Goal: Complete application form

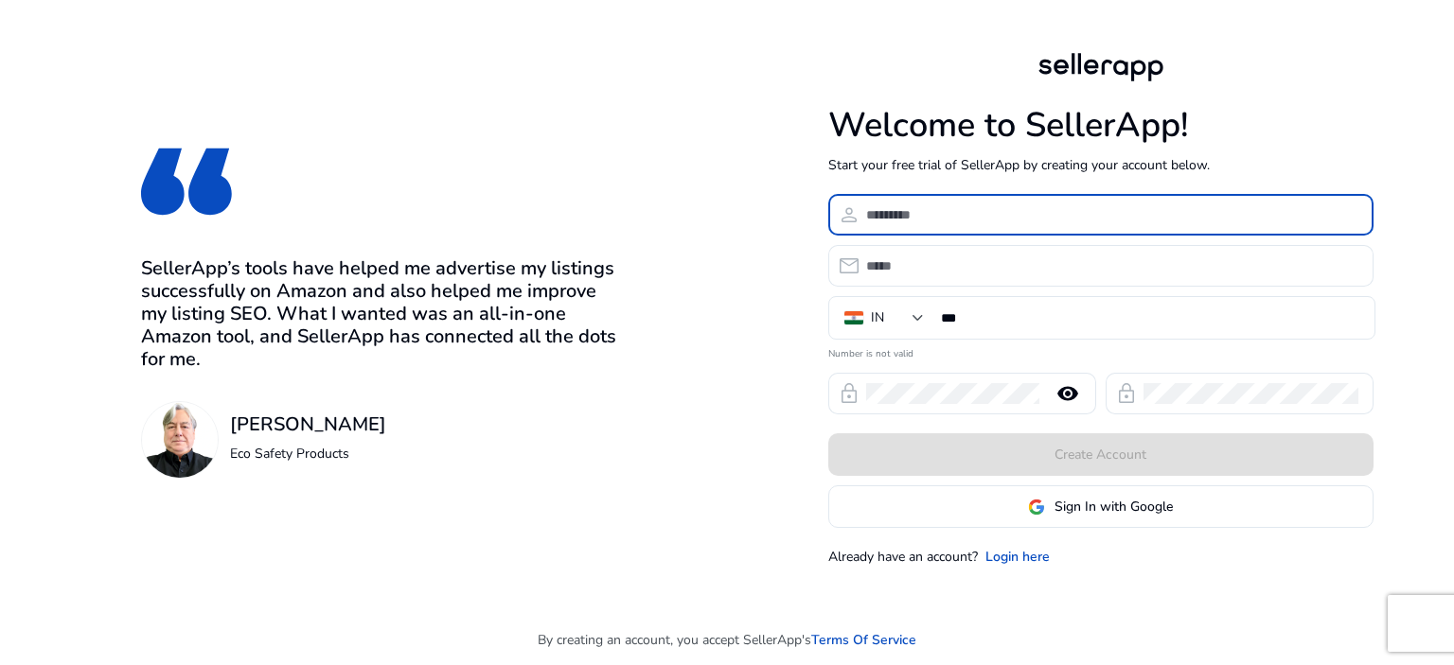
click at [999, 219] on input at bounding box center [1112, 214] width 492 height 21
type input "**********"
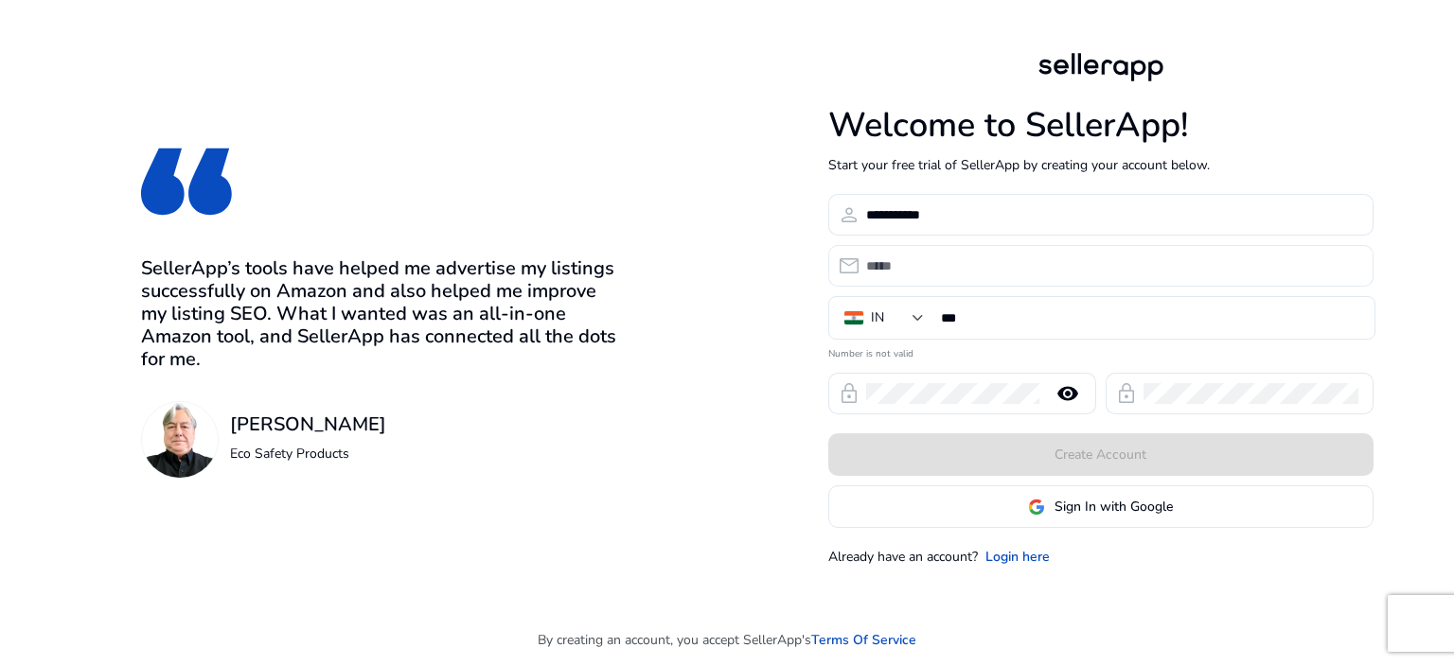
click at [957, 278] on div at bounding box center [1112, 266] width 492 height 42
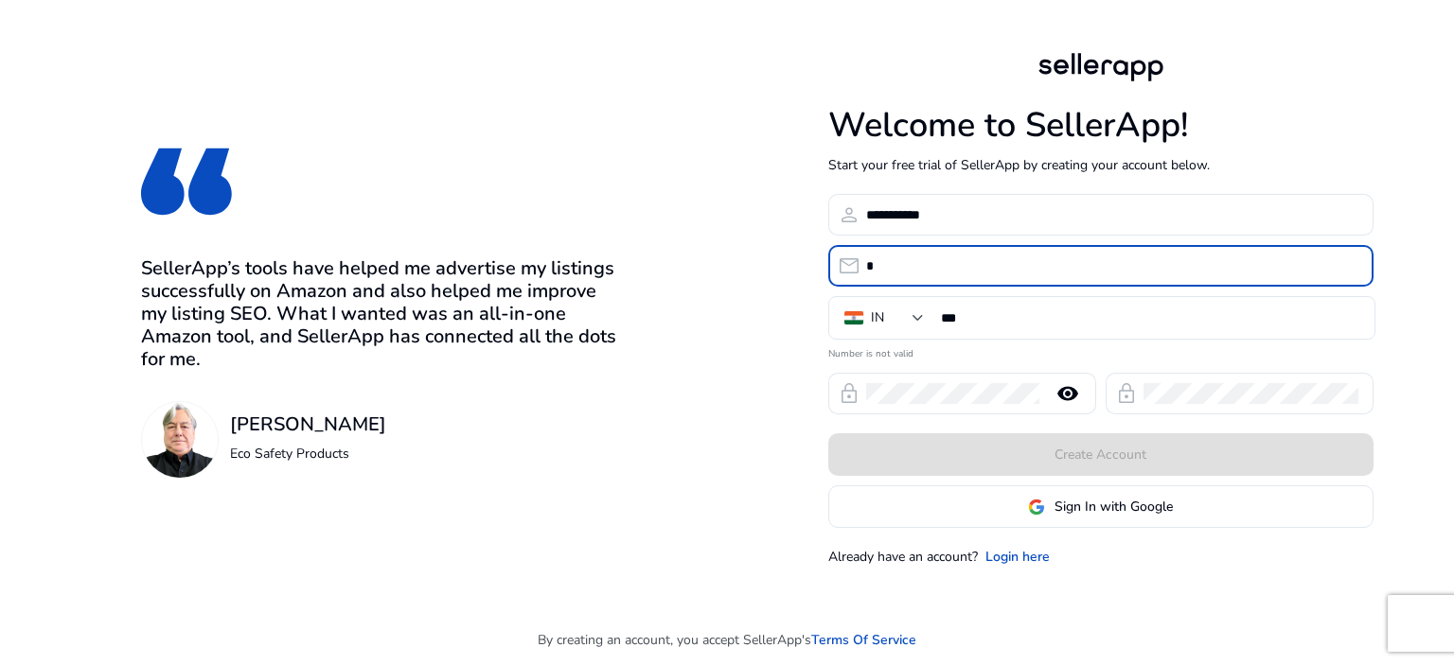
click at [948, 259] on input "*" at bounding box center [1112, 266] width 492 height 21
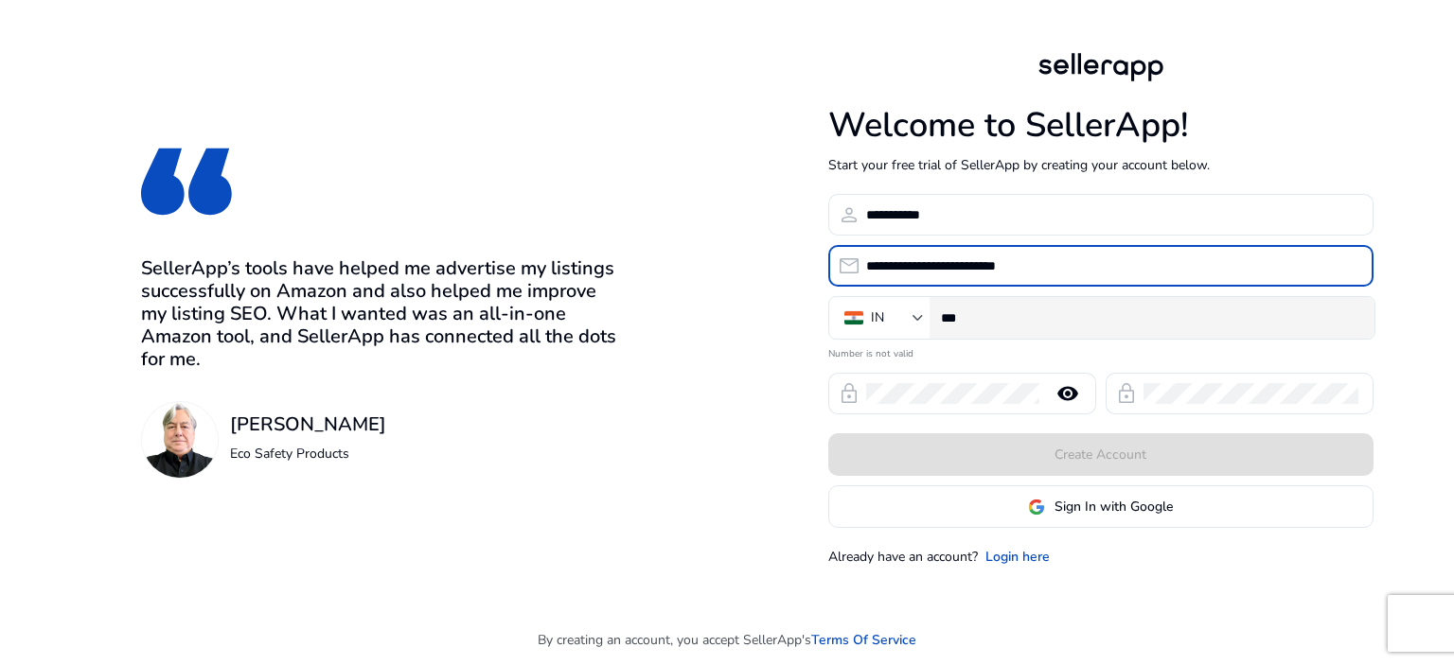
type input "**********"
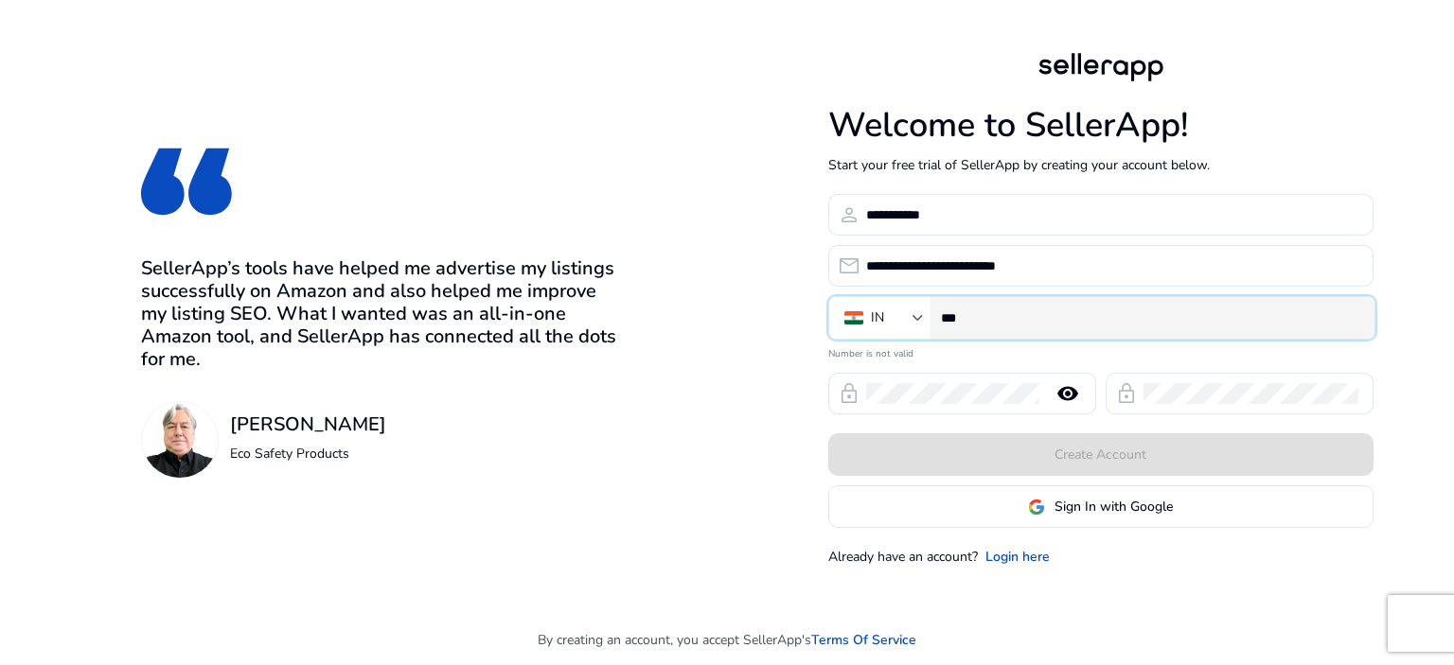
click at [1036, 315] on input "***" at bounding box center [1150, 318] width 418 height 21
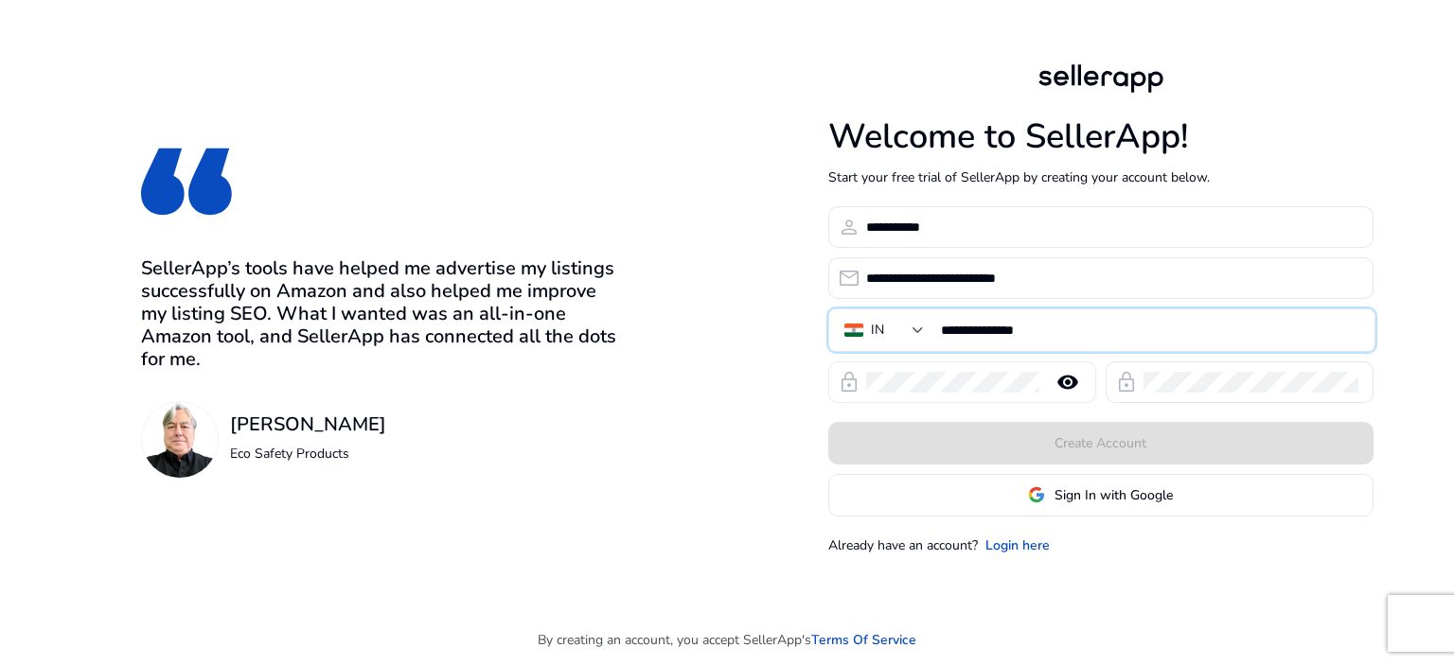
type input "**********"
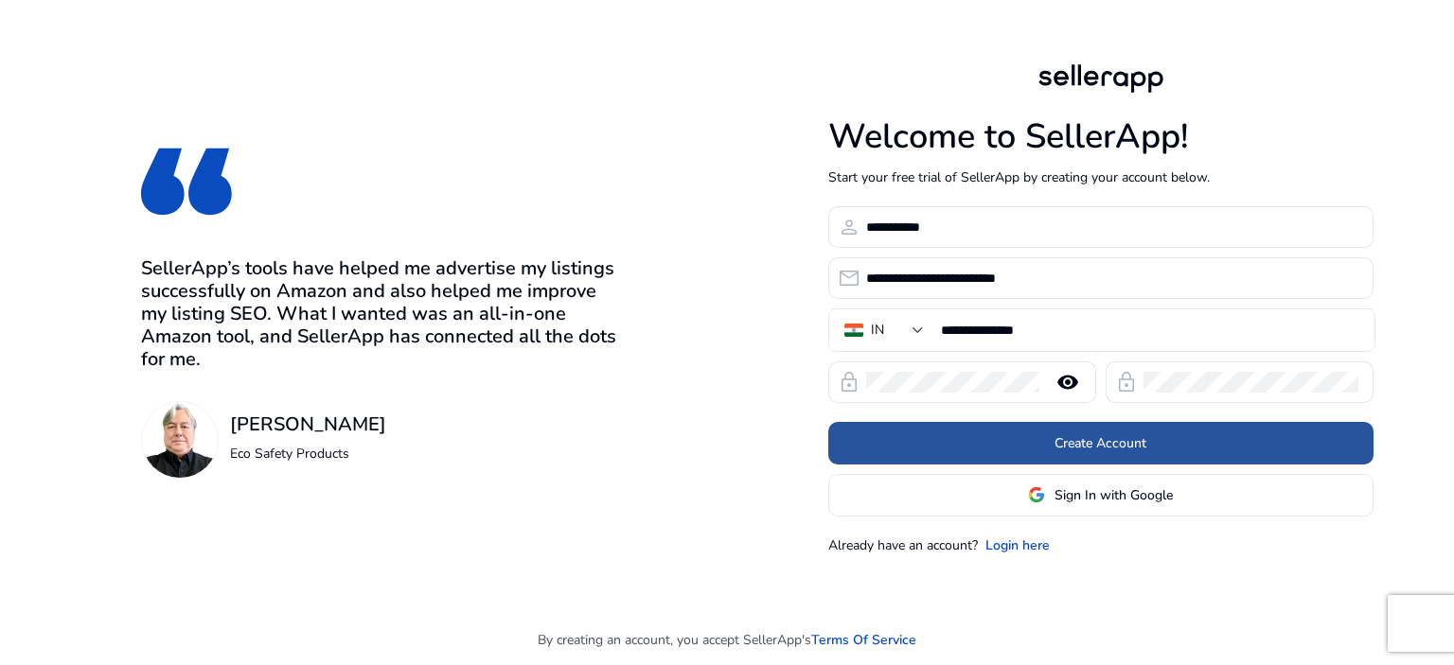
click at [1194, 437] on span at bounding box center [1100, 442] width 545 height 45
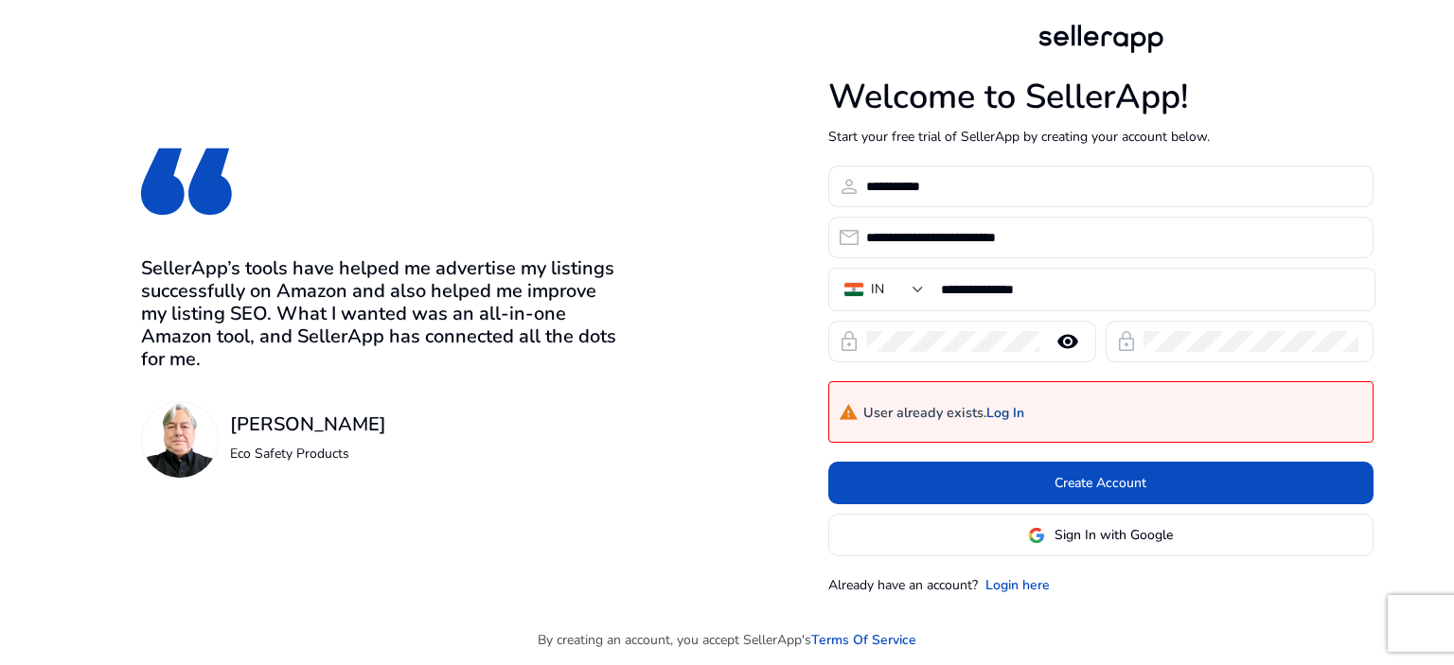
click at [1015, 417] on link "Log In" at bounding box center [1005, 414] width 38 height 16
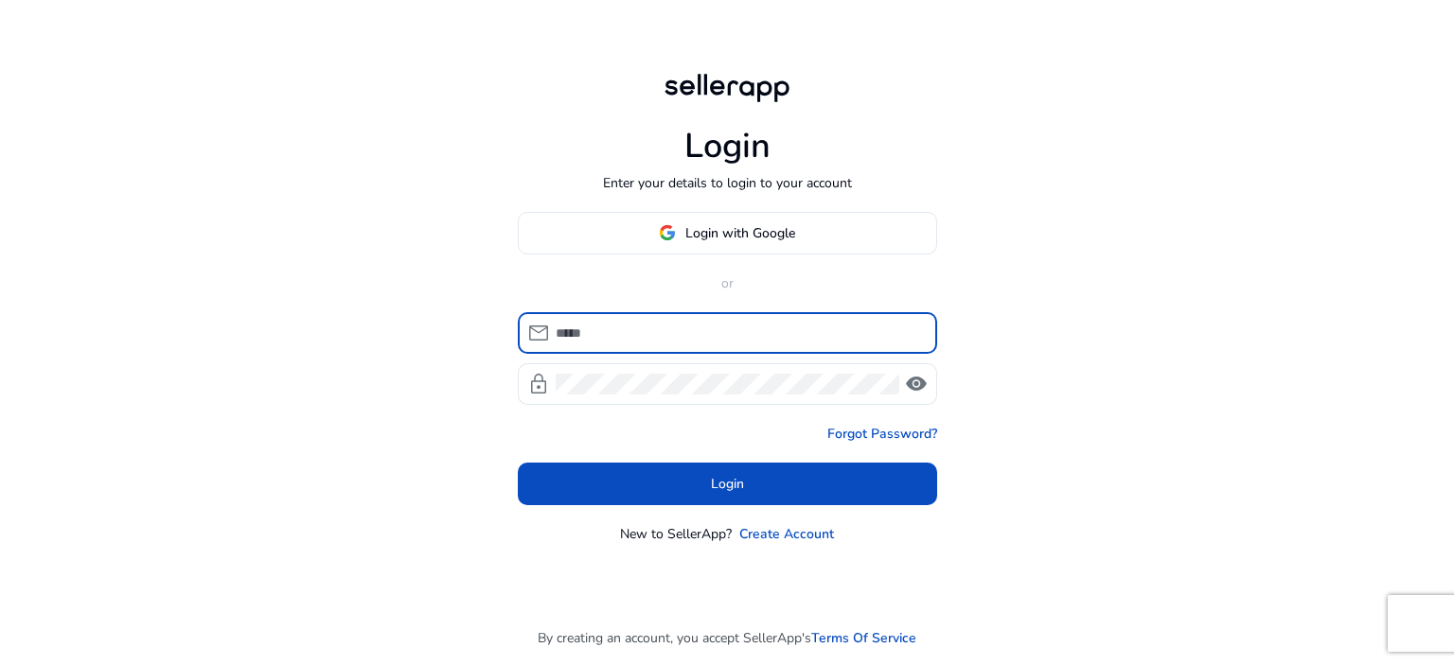
type input "**********"
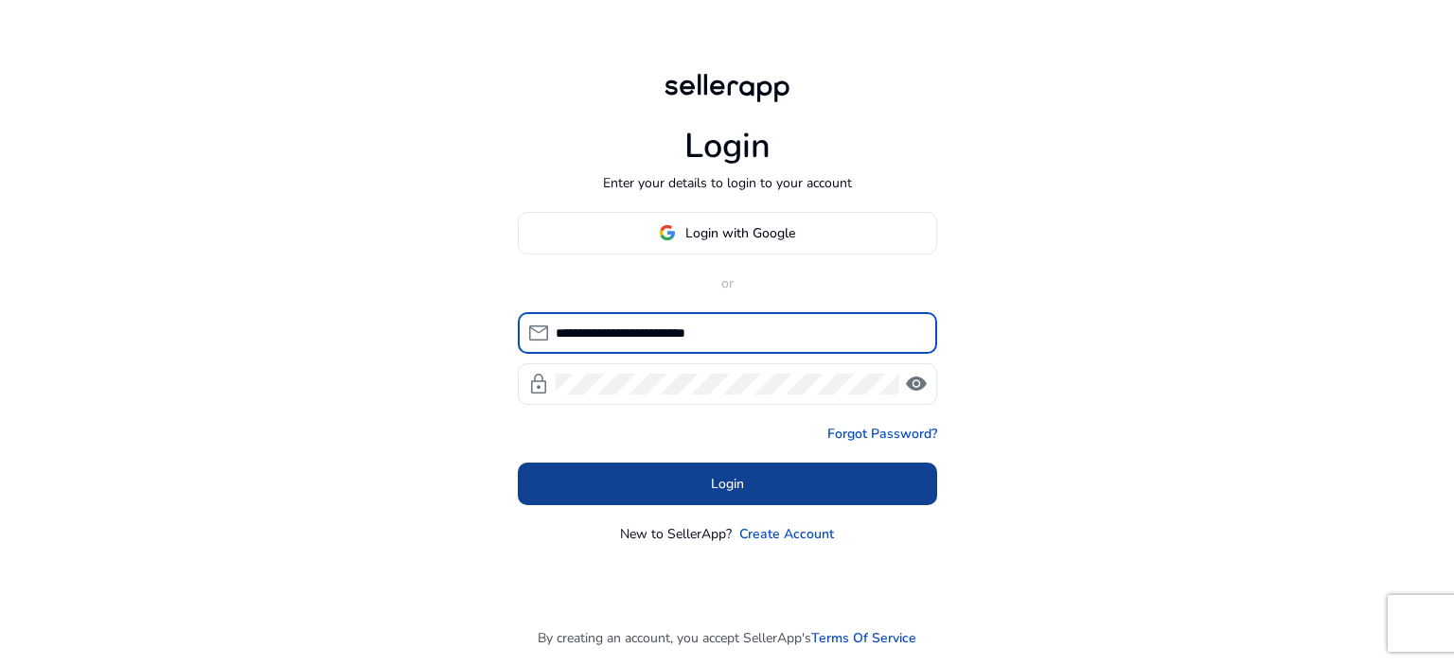
click at [767, 475] on span at bounding box center [727, 483] width 419 height 45
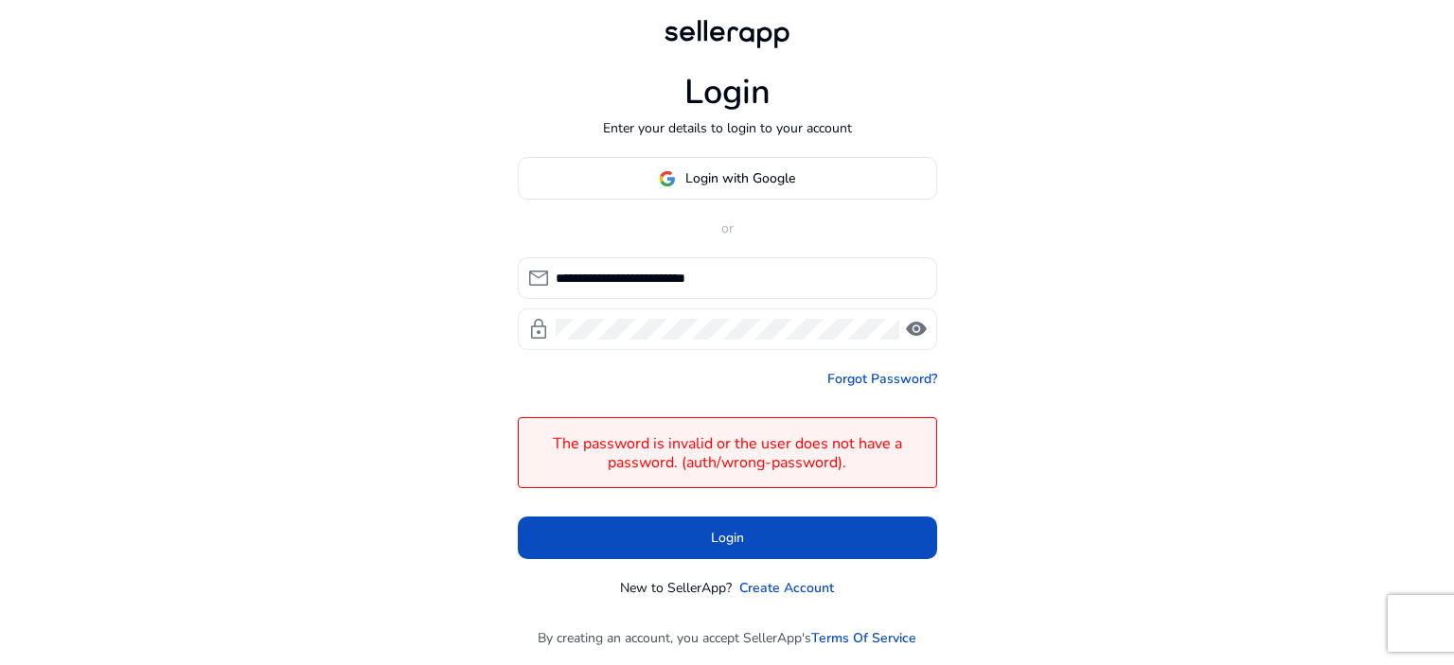
click at [911, 328] on span "visibility" at bounding box center [916, 329] width 23 height 23
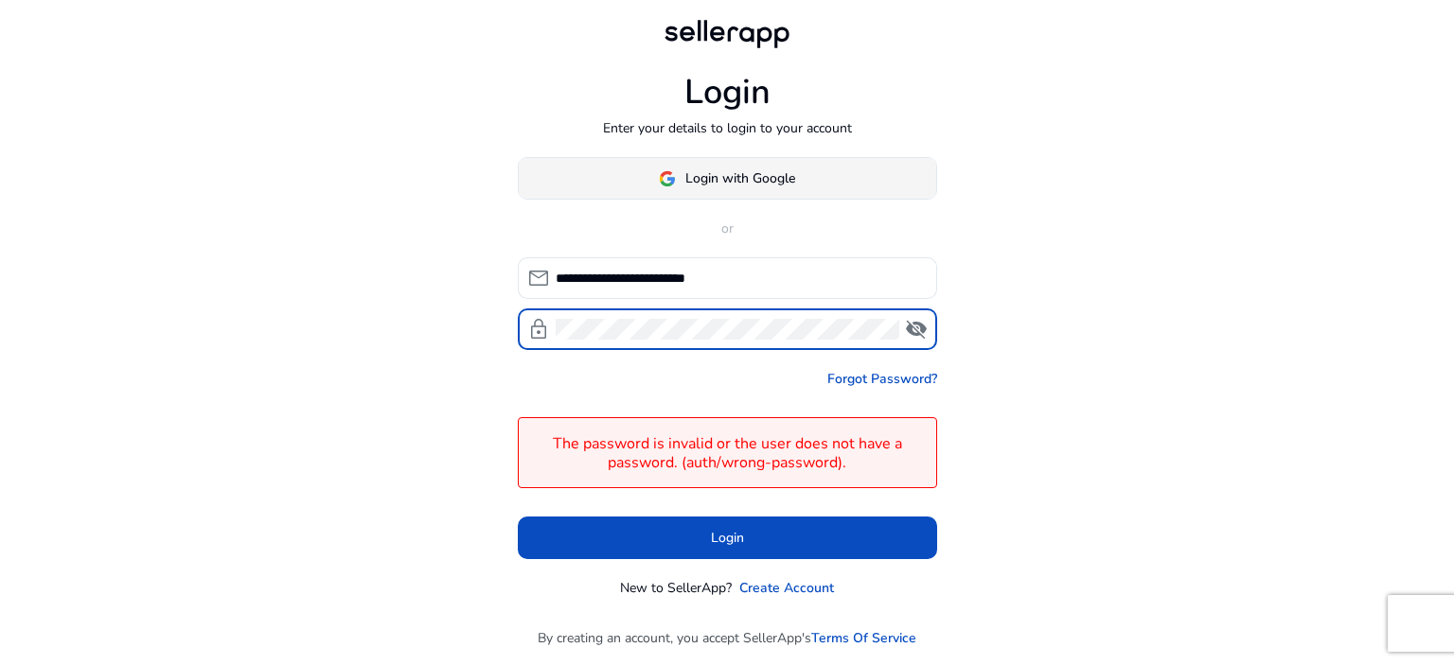
click at [764, 166] on span at bounding box center [727, 178] width 417 height 45
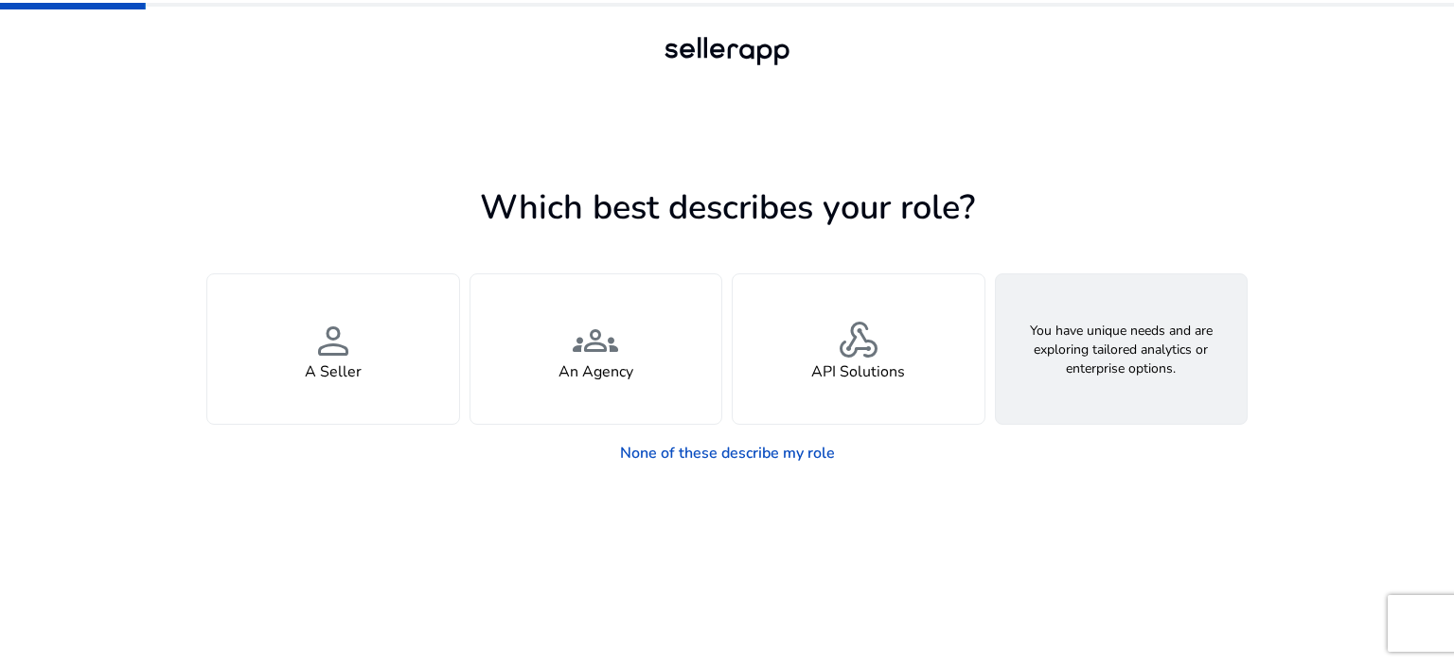
click at [1046, 327] on div "feature_search Looking for Custom Solutions" at bounding box center [1122, 350] width 252 height 150
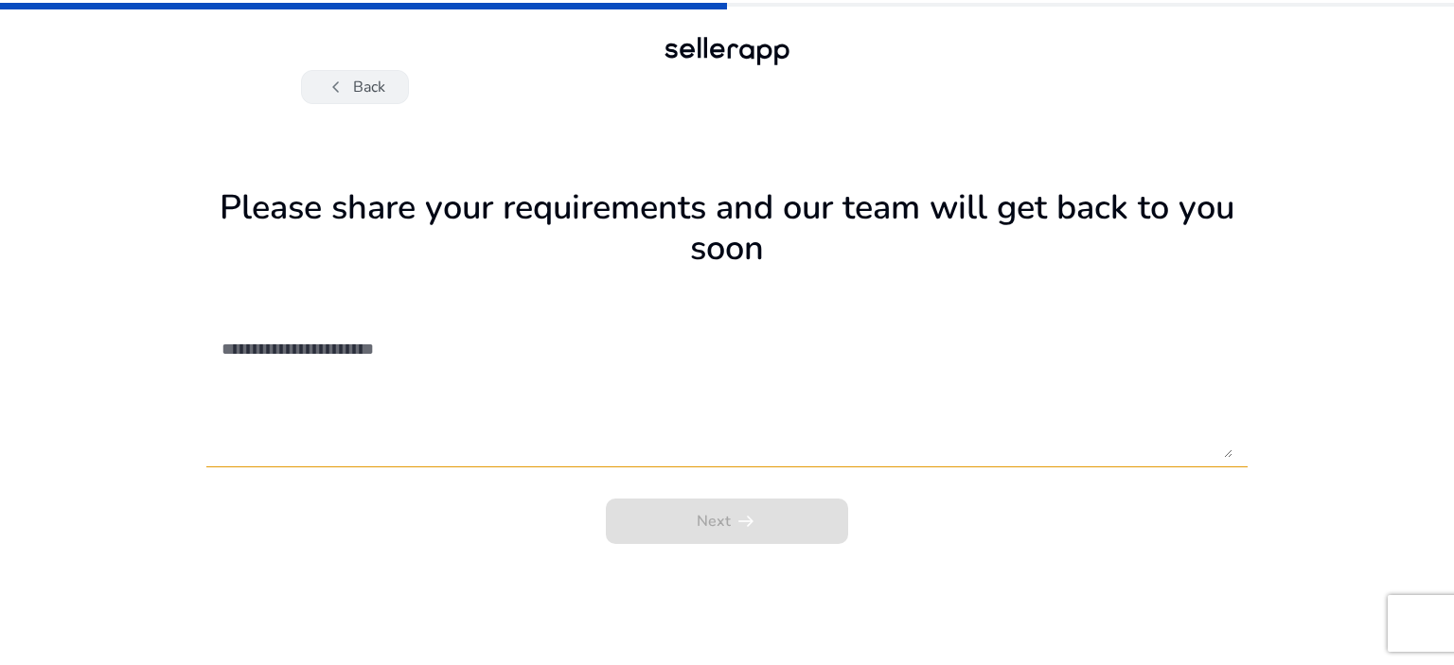
click at [346, 80] on span "chevron_left" at bounding box center [336, 87] width 23 height 23
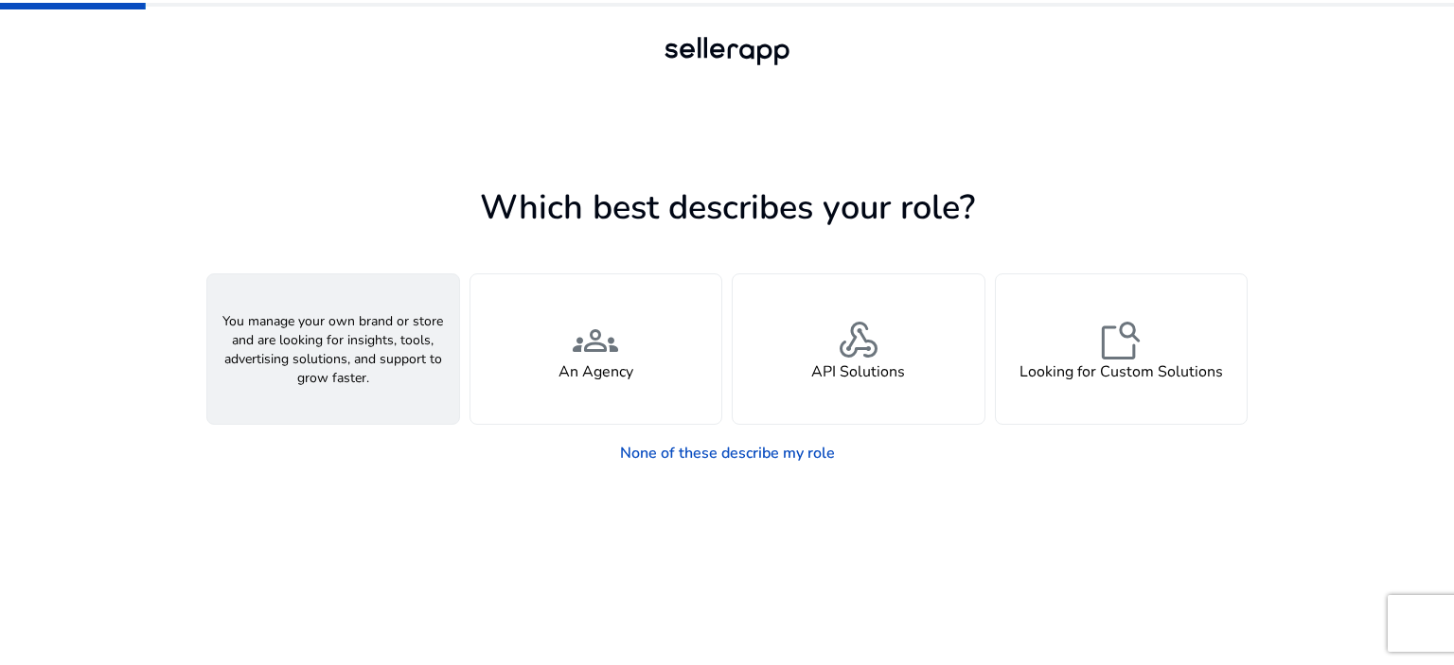
click at [326, 372] on h4 "A Seller" at bounding box center [333, 372] width 57 height 18
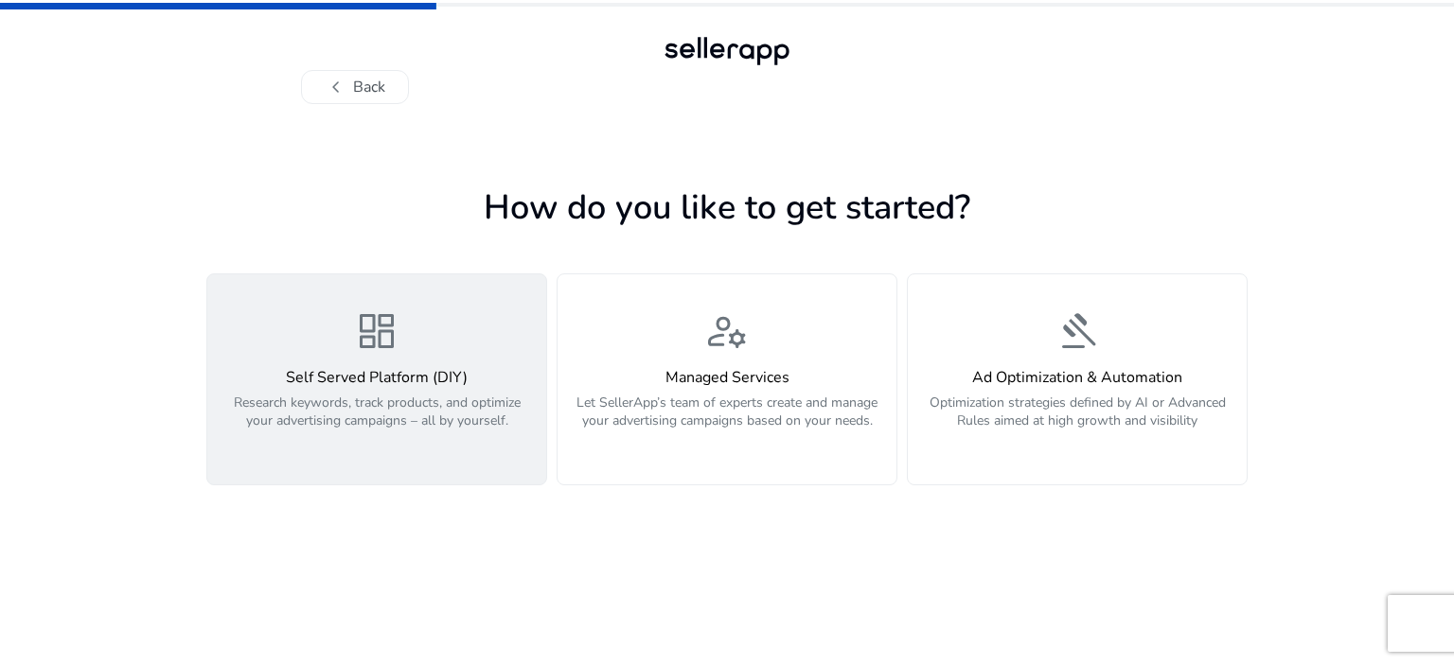
click at [381, 378] on h4 "Self Served Platform (DIY)" at bounding box center [377, 378] width 316 height 18
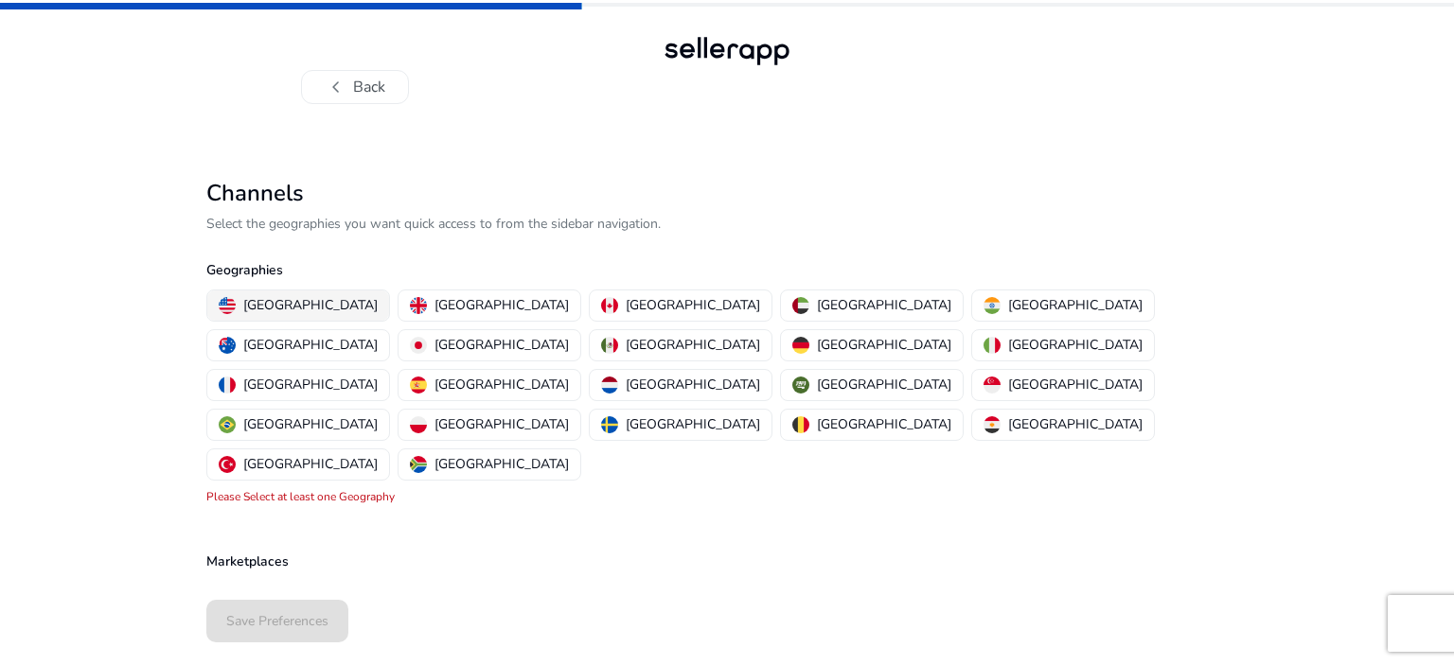
click at [285, 293] on button "[GEOGRAPHIC_DATA]" at bounding box center [298, 306] width 182 height 30
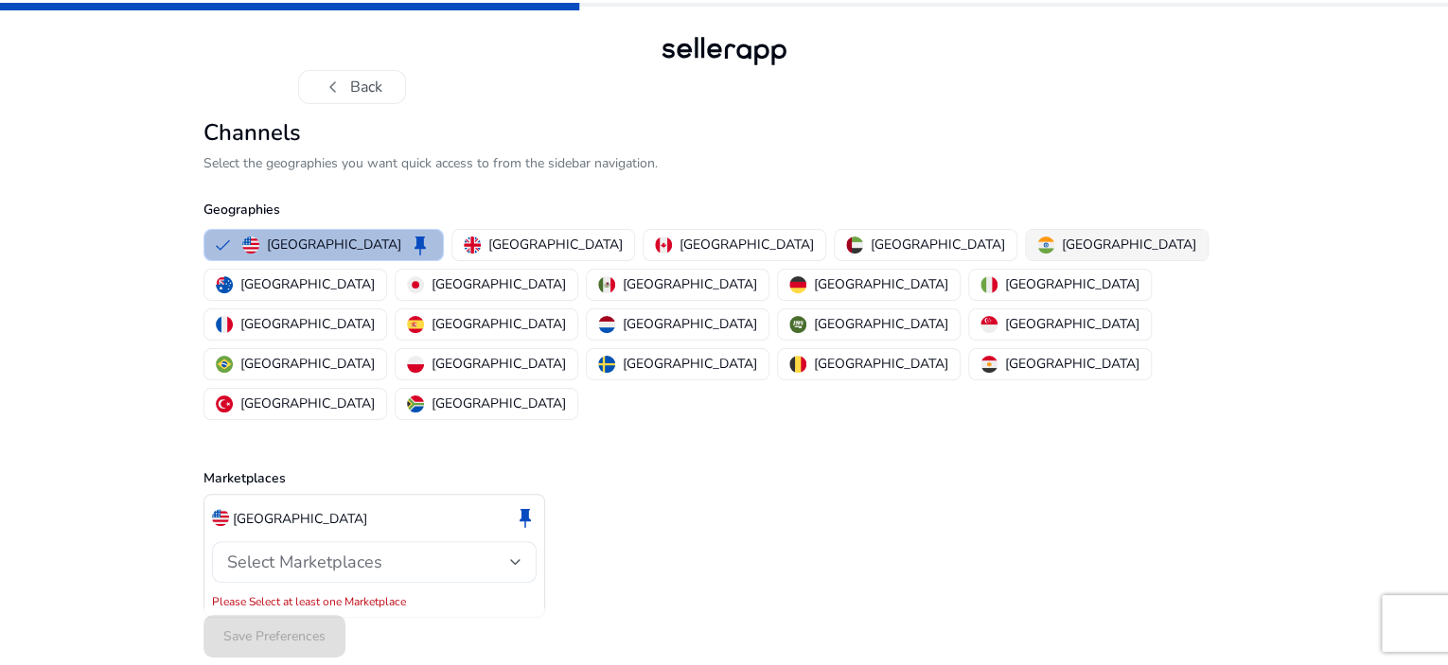
click at [1037, 254] on img "button" at bounding box center [1045, 245] width 17 height 17
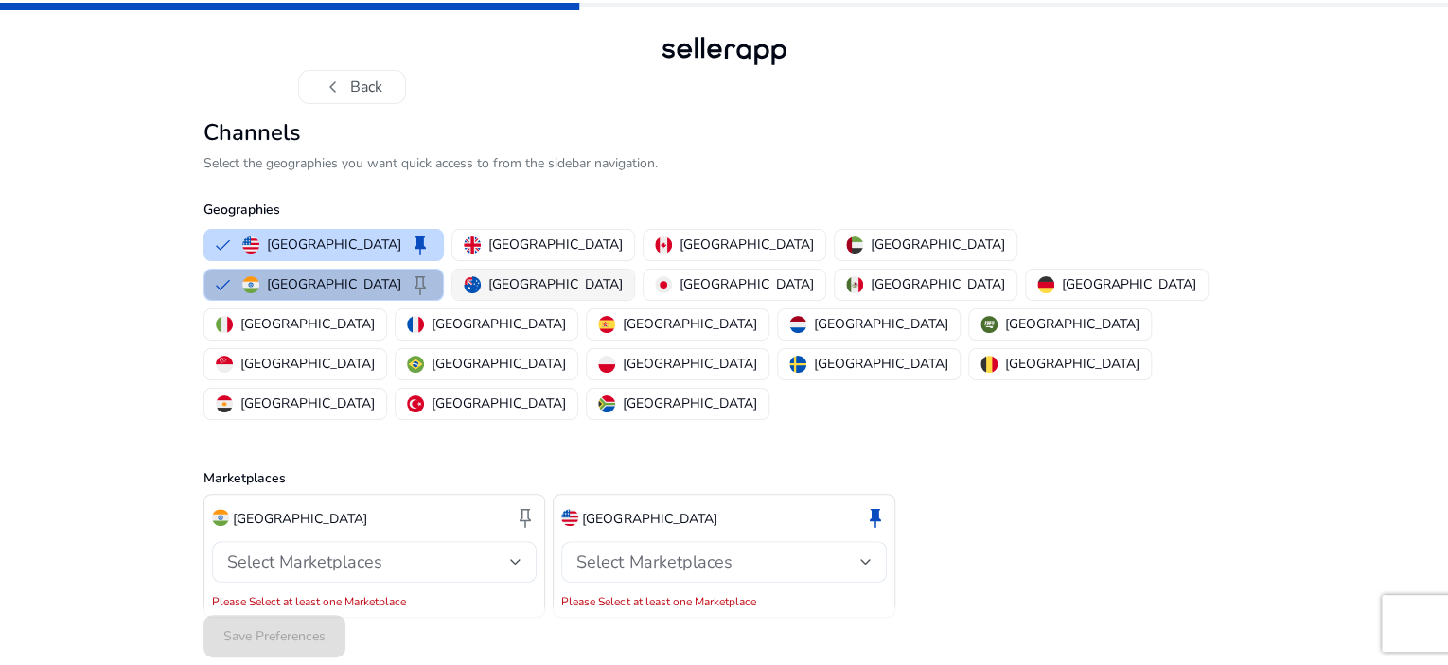
click at [481, 293] on img "button" at bounding box center [472, 284] width 17 height 17
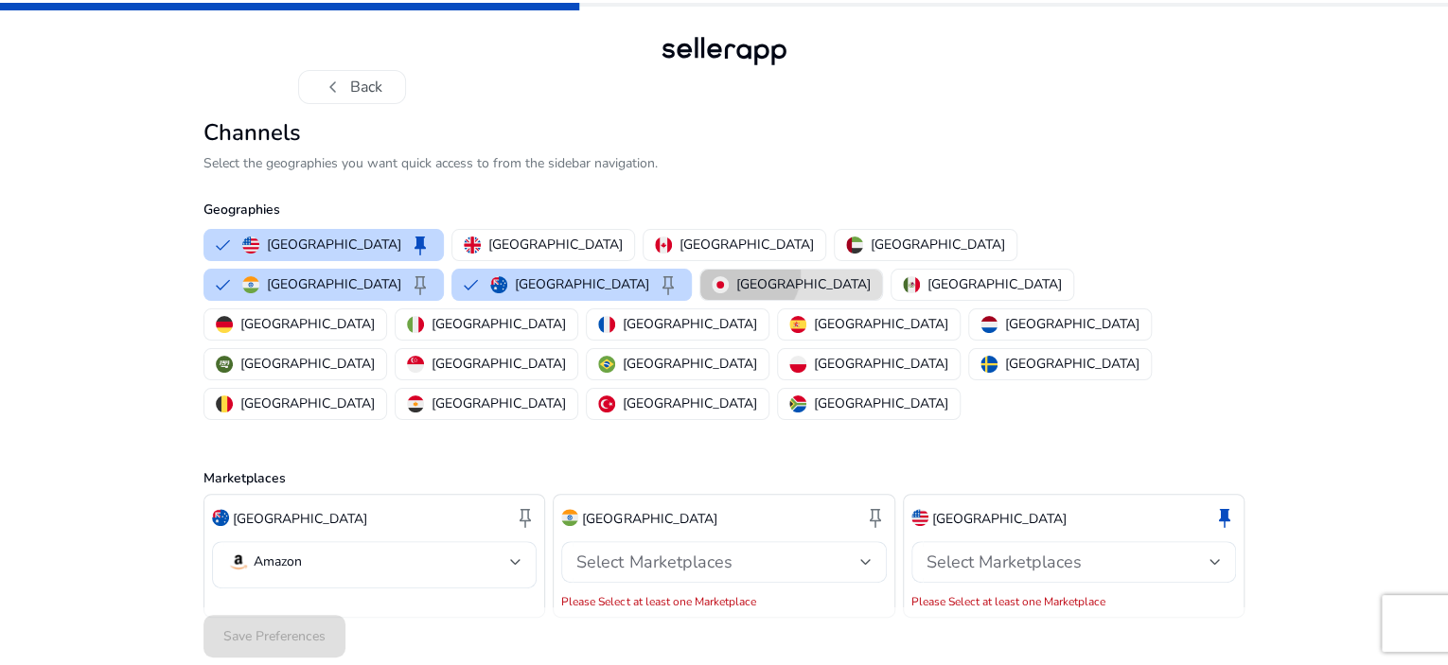
click at [882, 294] on button "[GEOGRAPHIC_DATA]" at bounding box center [791, 285] width 182 height 30
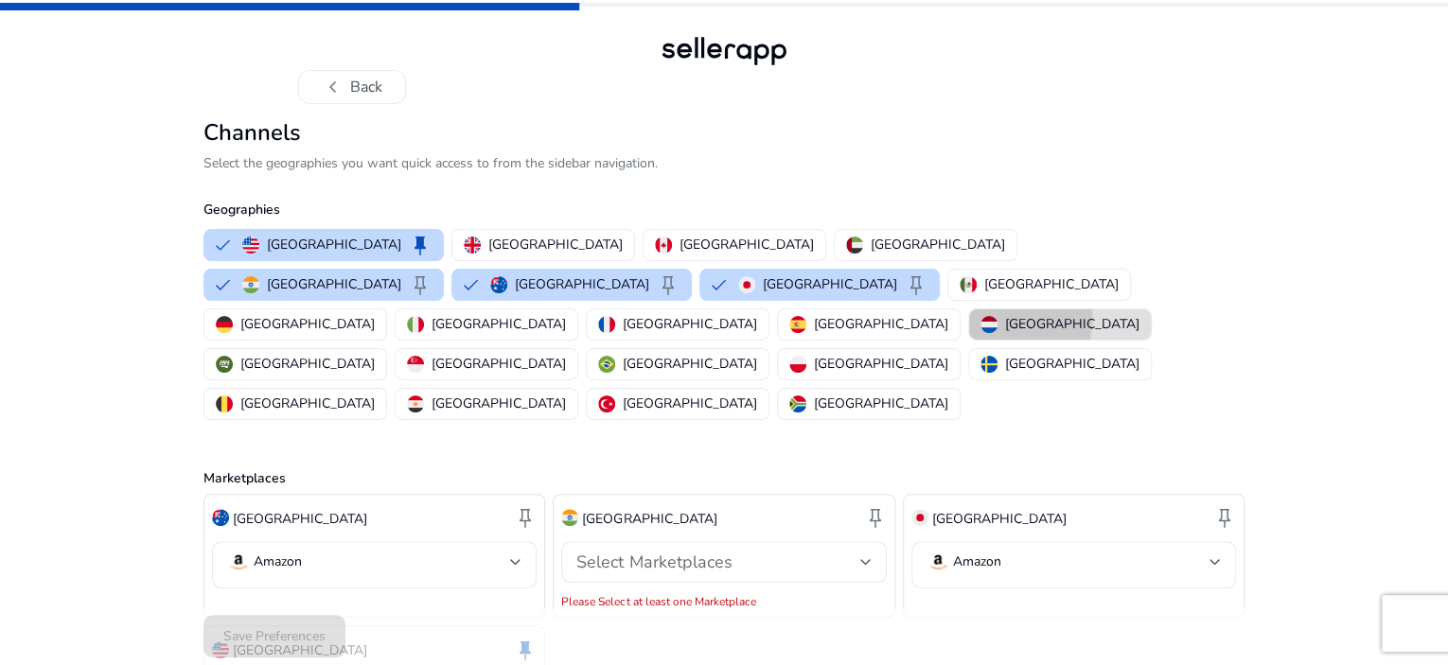
click at [981, 334] on div "[GEOGRAPHIC_DATA]" at bounding box center [1060, 324] width 159 height 20
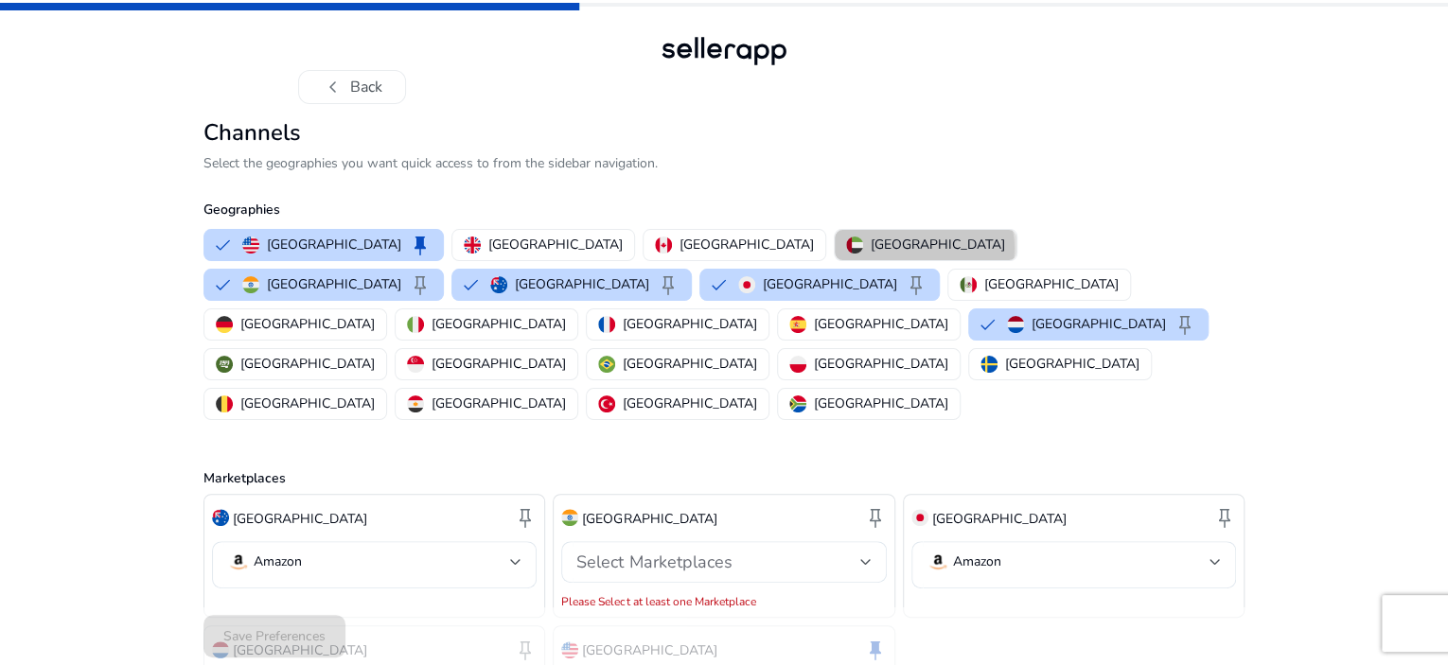
drag, startPoint x: 741, startPoint y: 309, endPoint x: 736, endPoint y: 298, distance: 11.4
click at [871, 255] on p "[GEOGRAPHIC_DATA]" at bounding box center [938, 245] width 134 height 20
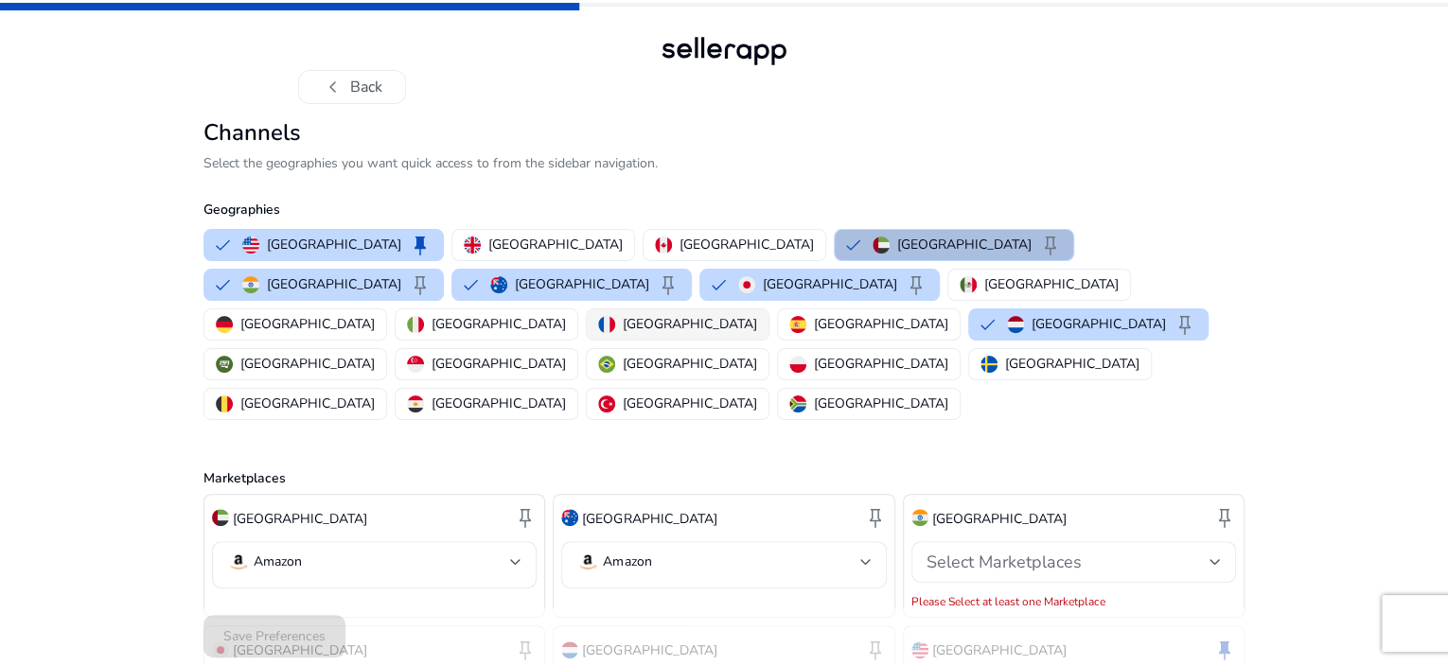
click at [615, 333] on img "button" at bounding box center [606, 324] width 17 height 17
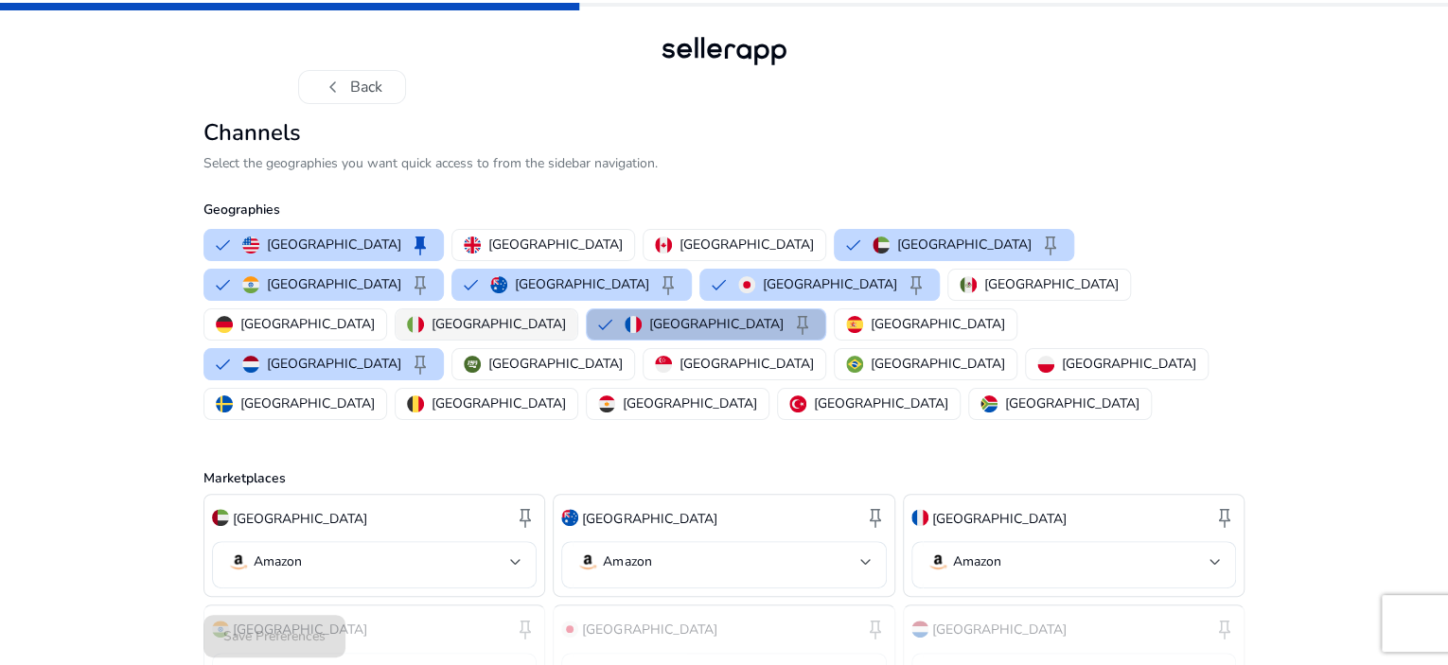
click at [566, 334] on p "[GEOGRAPHIC_DATA]" at bounding box center [499, 324] width 134 height 20
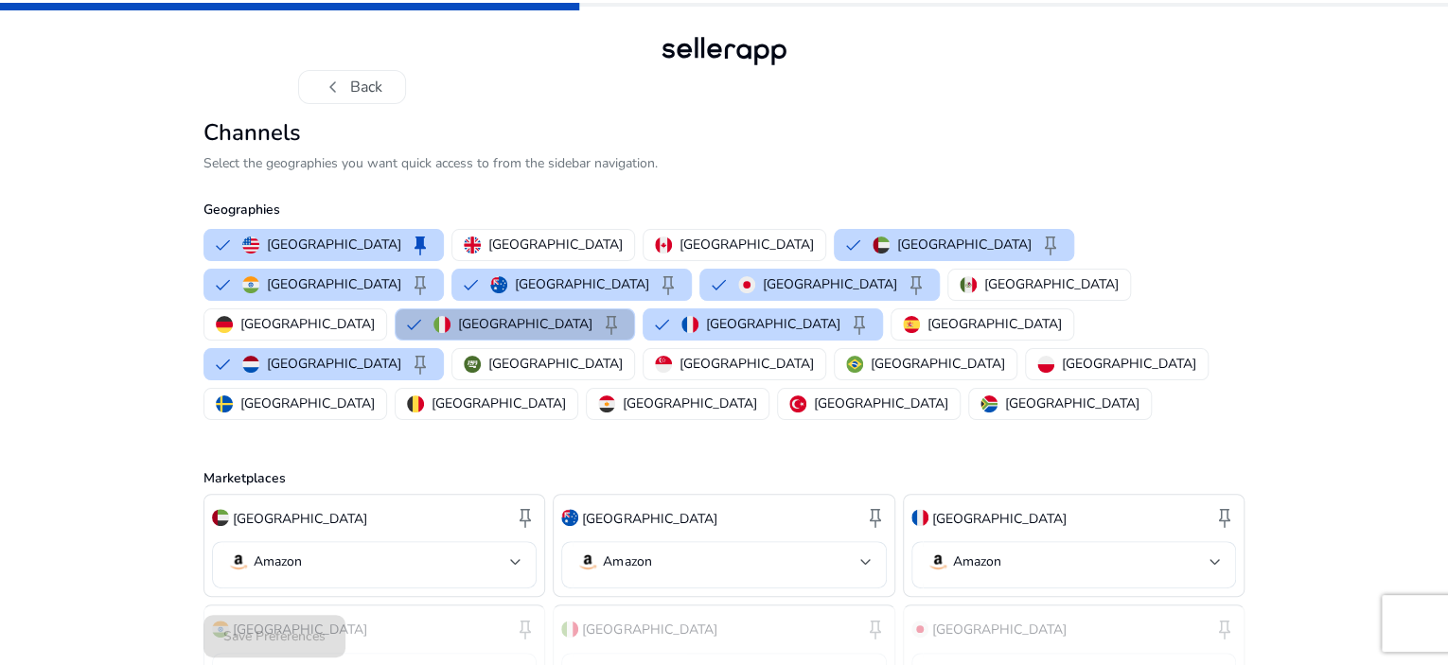
click at [386, 328] on button "[GEOGRAPHIC_DATA]" at bounding box center [295, 325] width 182 height 30
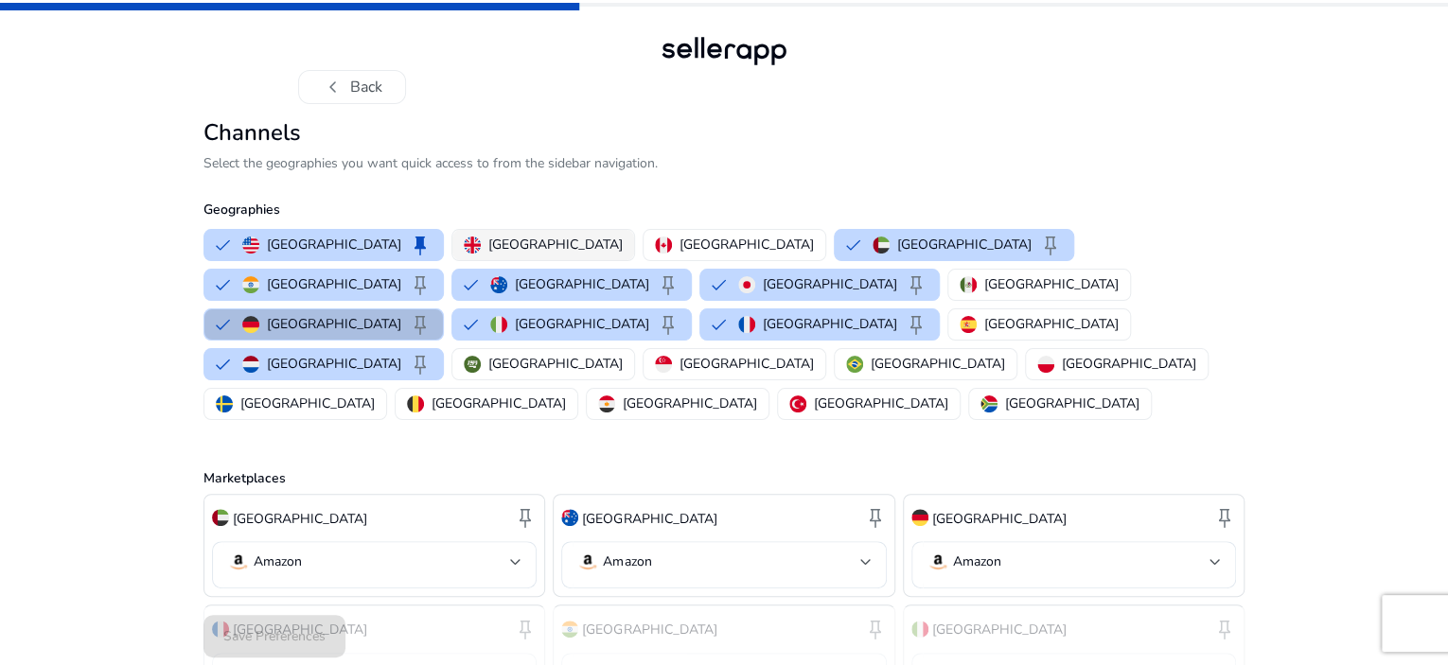
click at [488, 255] on p "[GEOGRAPHIC_DATA]" at bounding box center [555, 245] width 134 height 20
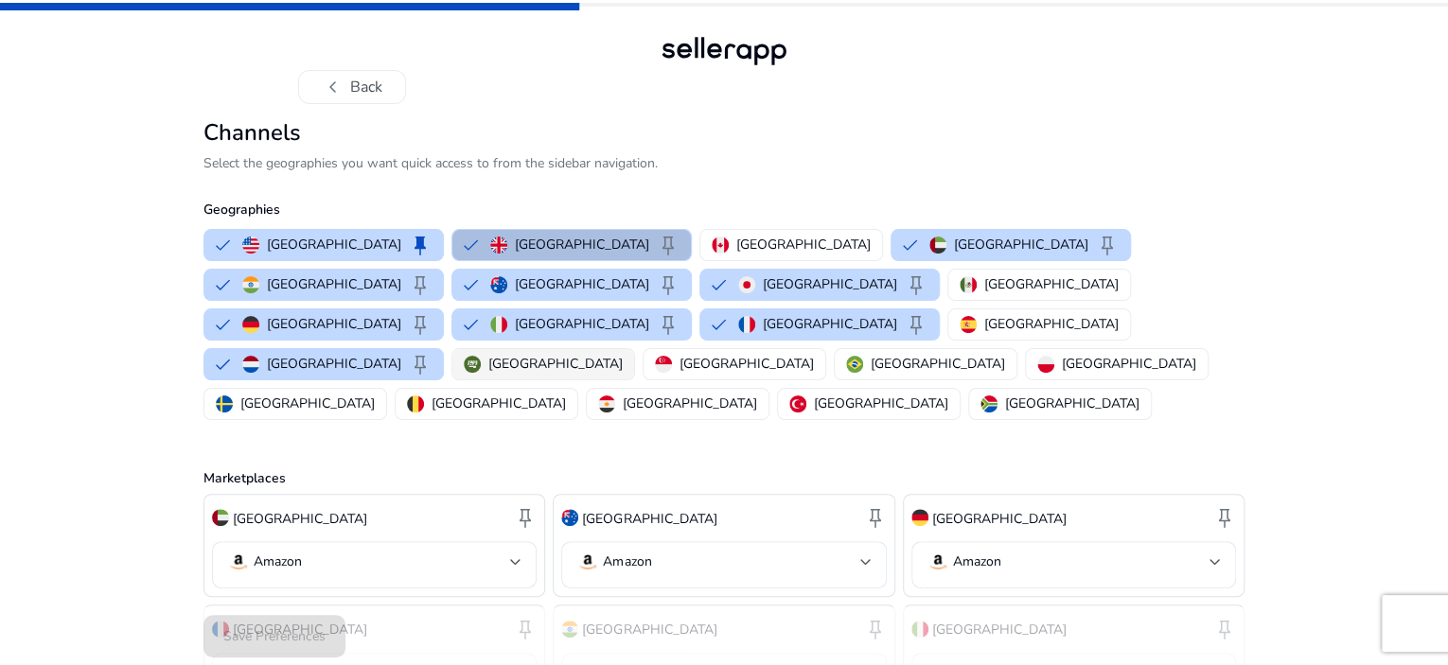
click at [488, 374] on p "[GEOGRAPHIC_DATA]" at bounding box center [555, 364] width 134 height 20
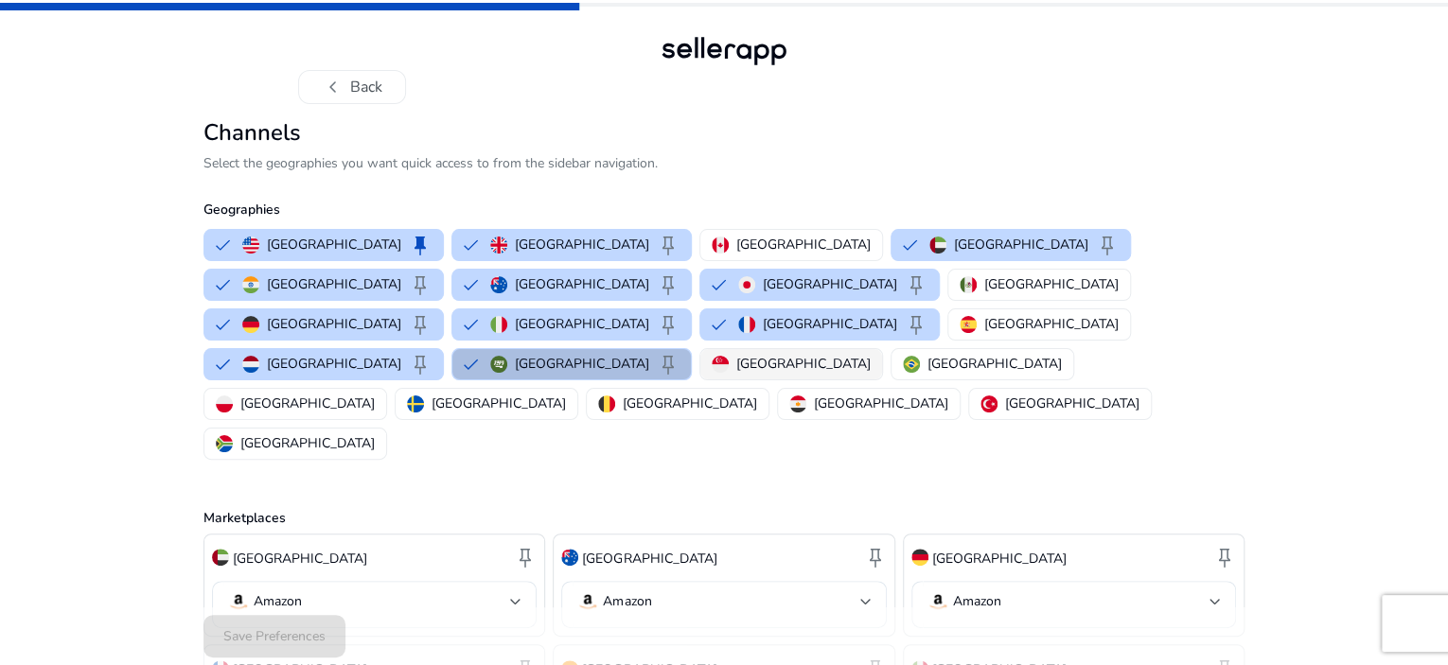
click at [736, 374] on p "[GEOGRAPHIC_DATA]" at bounding box center [803, 364] width 134 height 20
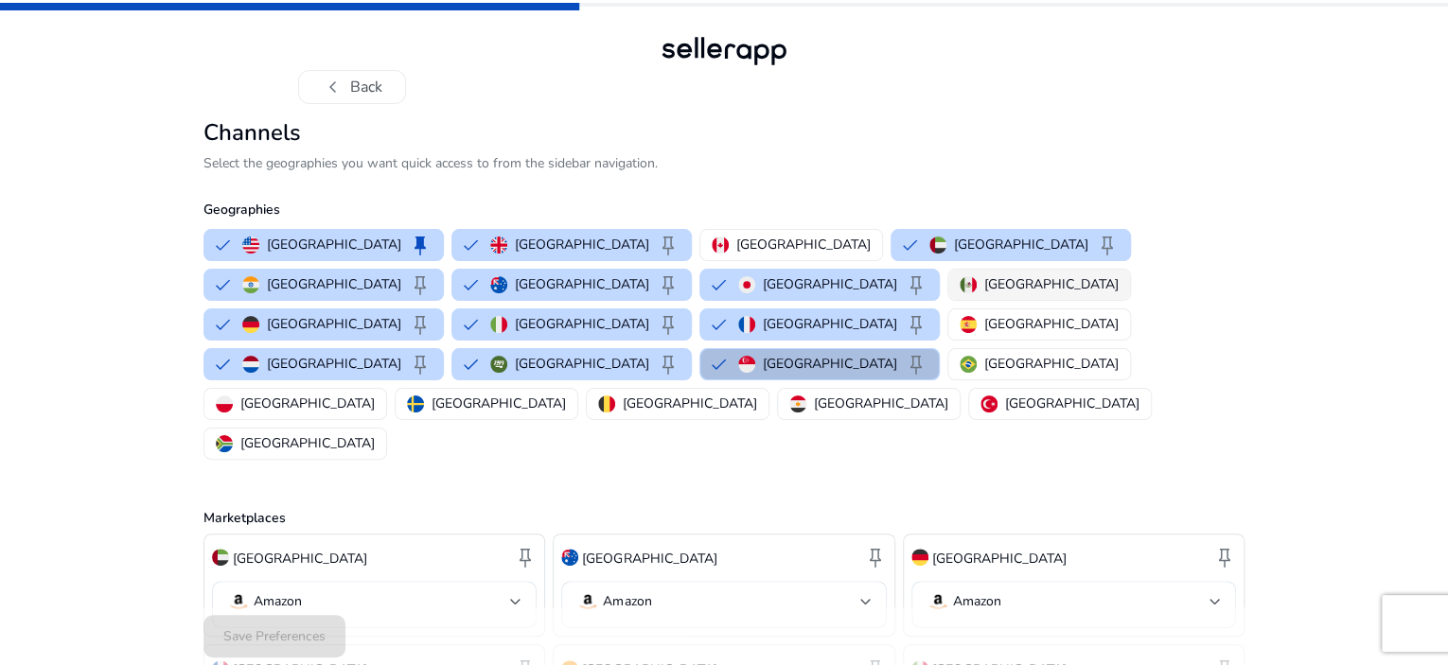
click at [984, 294] on p "[GEOGRAPHIC_DATA]" at bounding box center [1051, 285] width 134 height 20
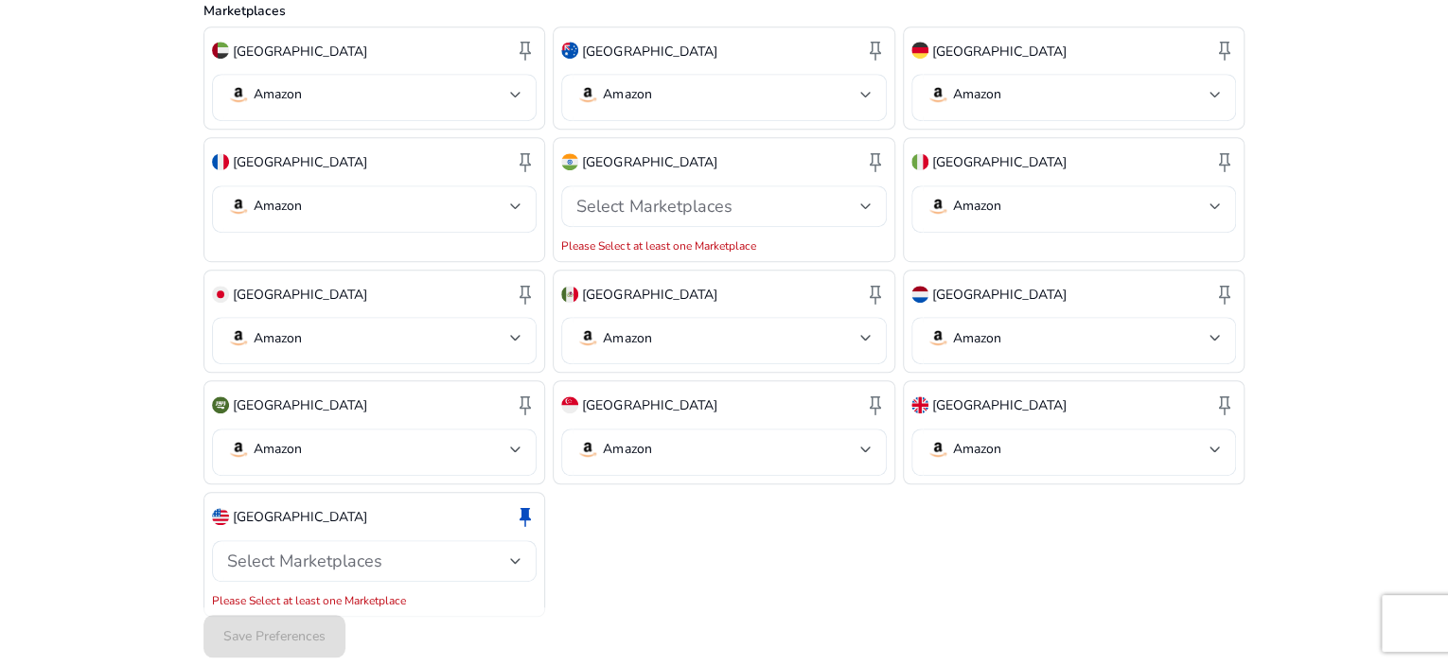
scroll to position [508, 0]
click at [513, 557] on div at bounding box center [515, 561] width 11 height 8
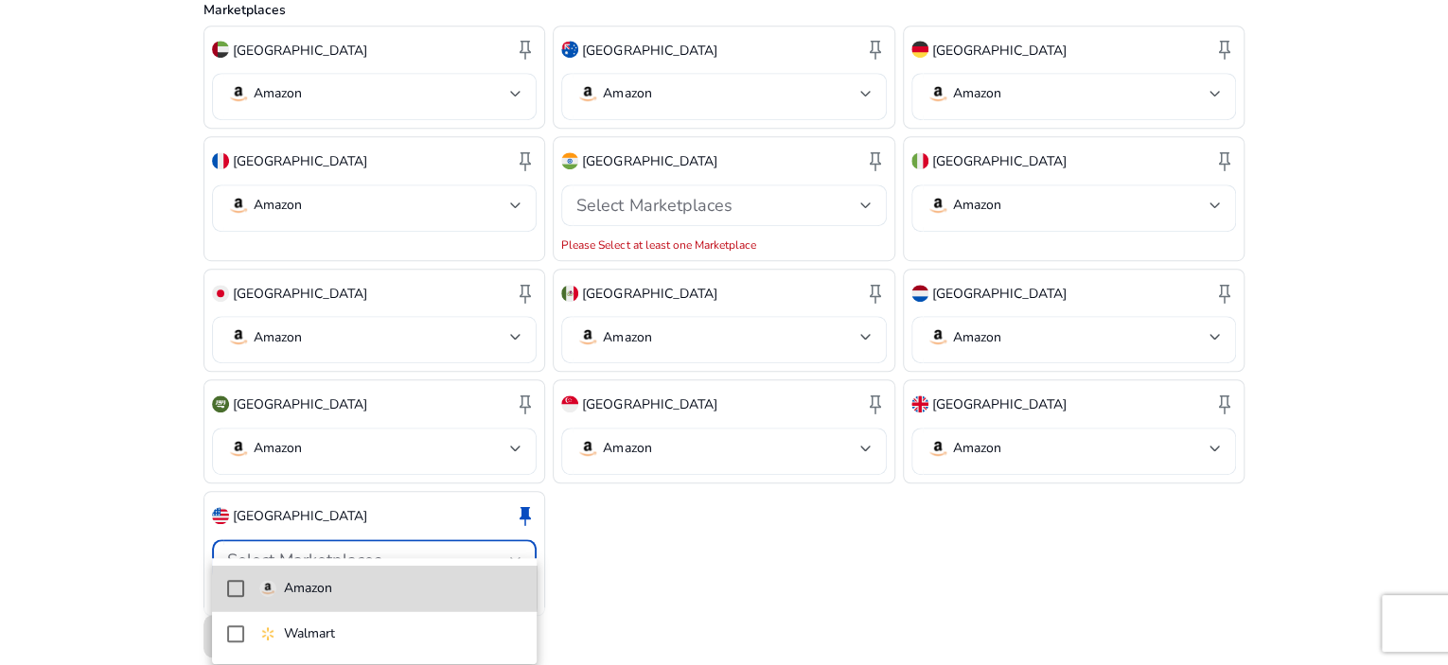
click at [314, 587] on p "Amazon" at bounding box center [308, 588] width 48 height 21
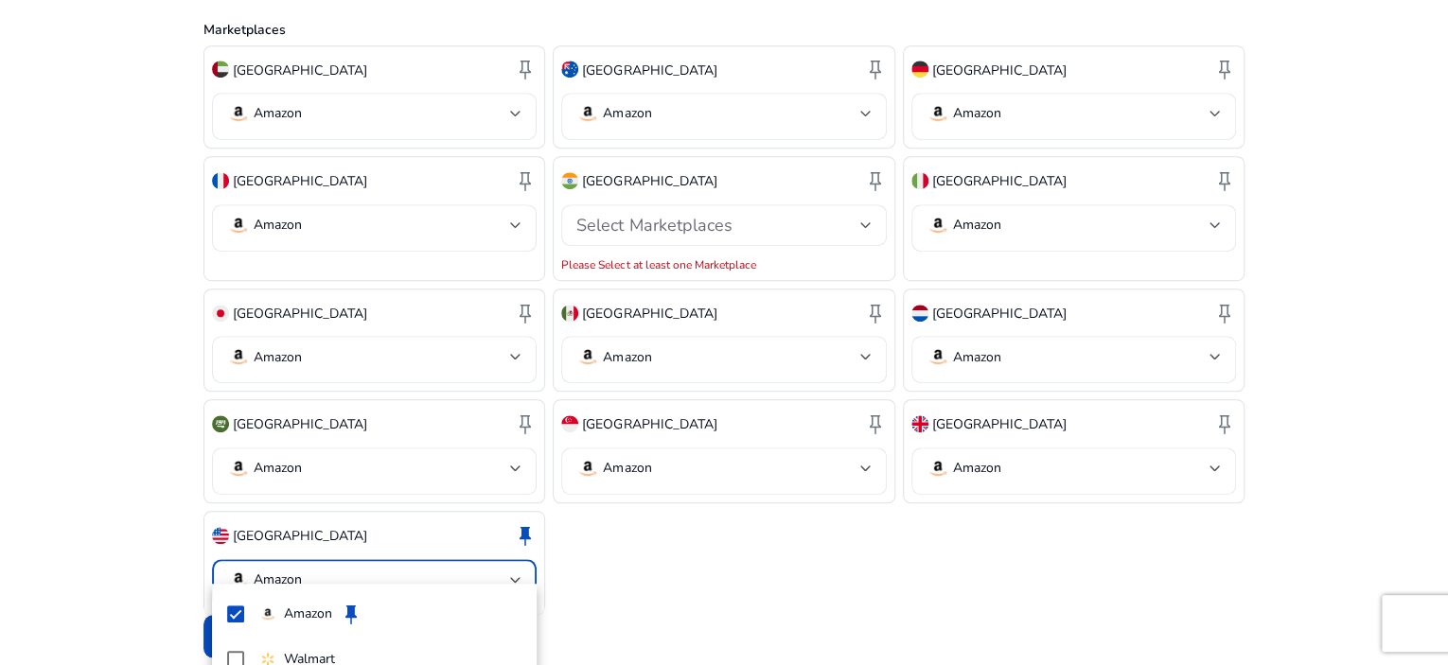
click at [647, 526] on div at bounding box center [724, 332] width 1448 height 665
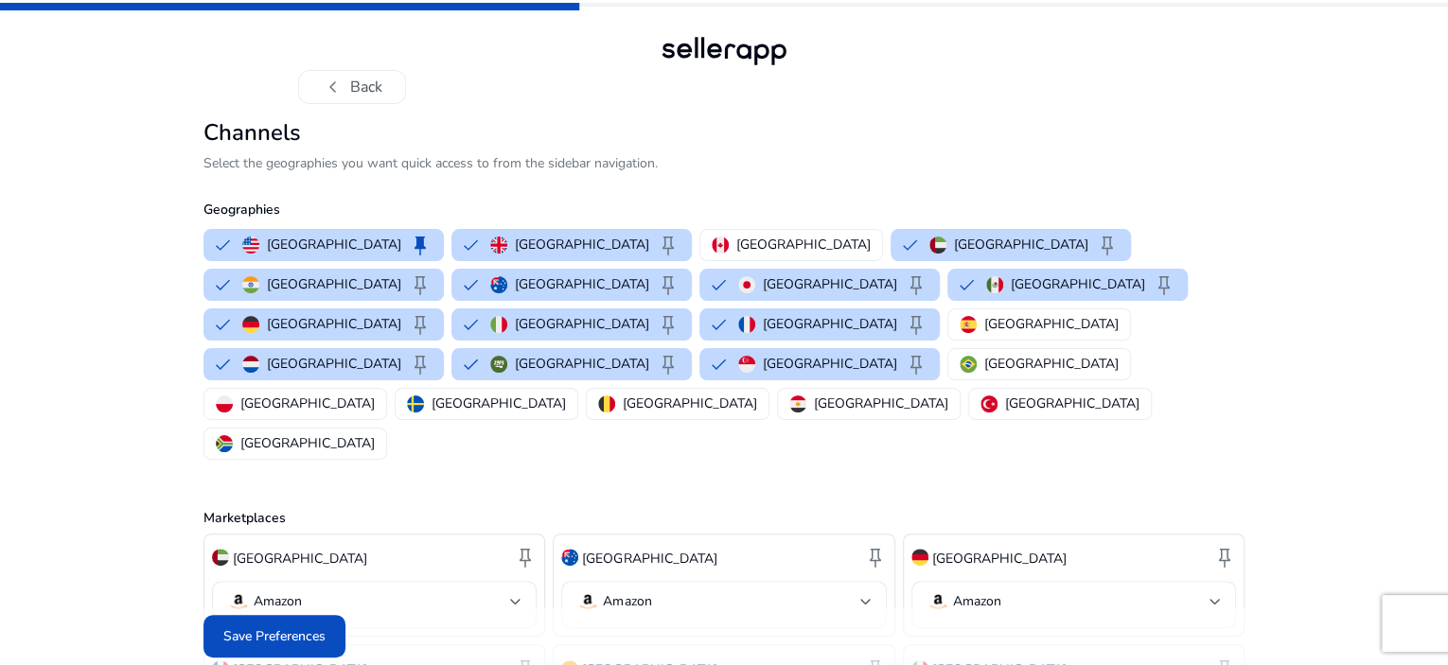
scroll to position [0, 0]
click at [327, 83] on span "chevron_left" at bounding box center [333, 87] width 23 height 23
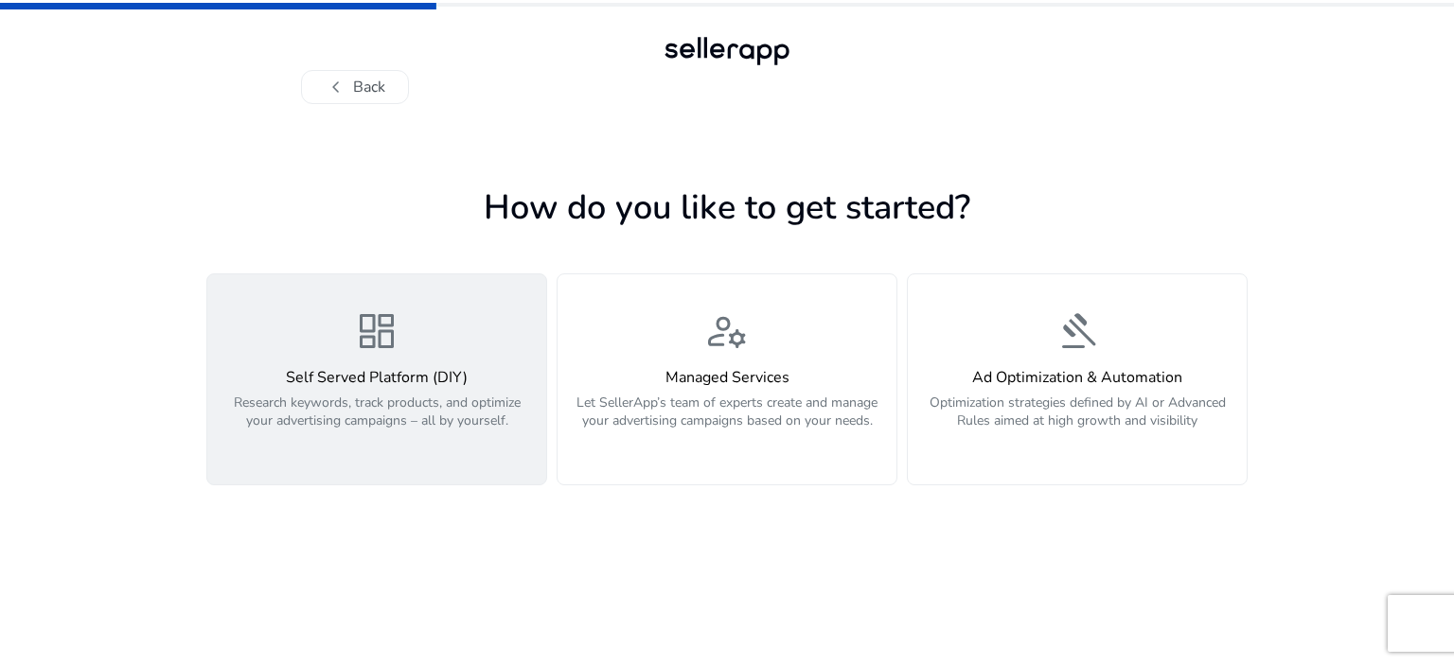
click at [381, 351] on span "dashboard" at bounding box center [376, 331] width 45 height 45
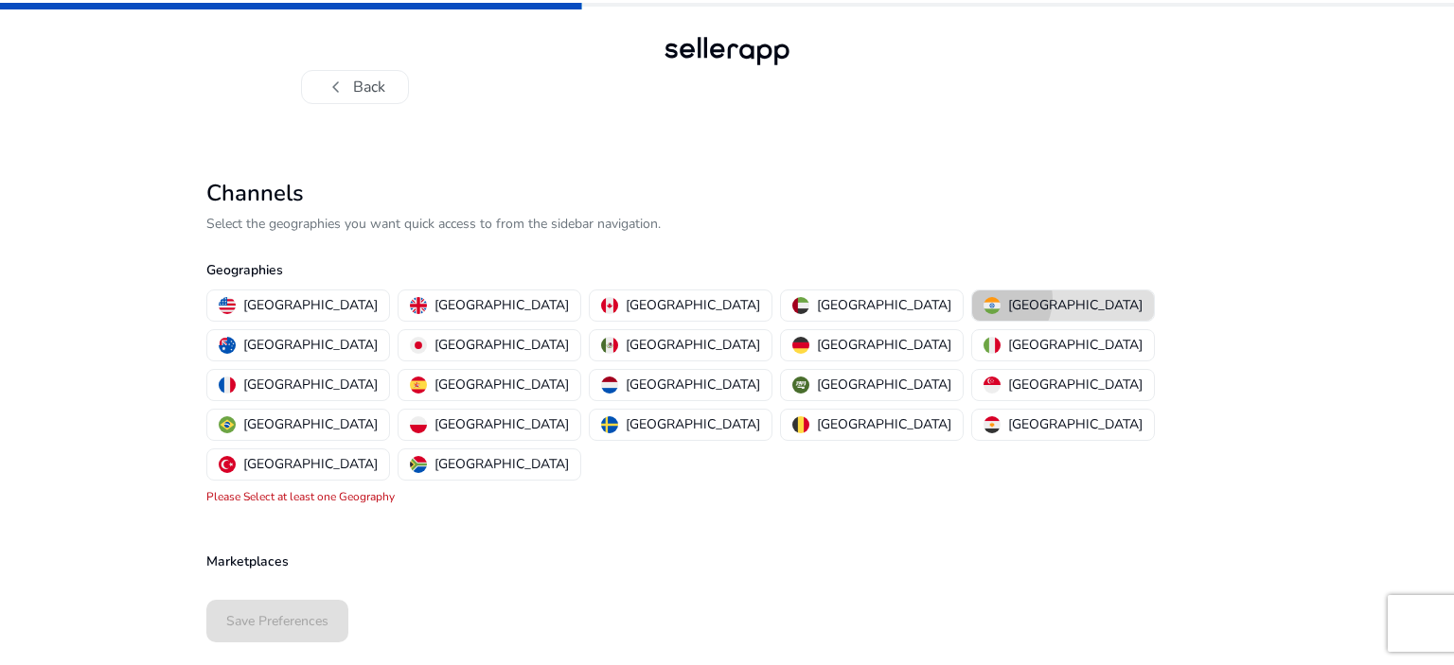
click at [984, 299] on img "button" at bounding box center [992, 305] width 17 height 17
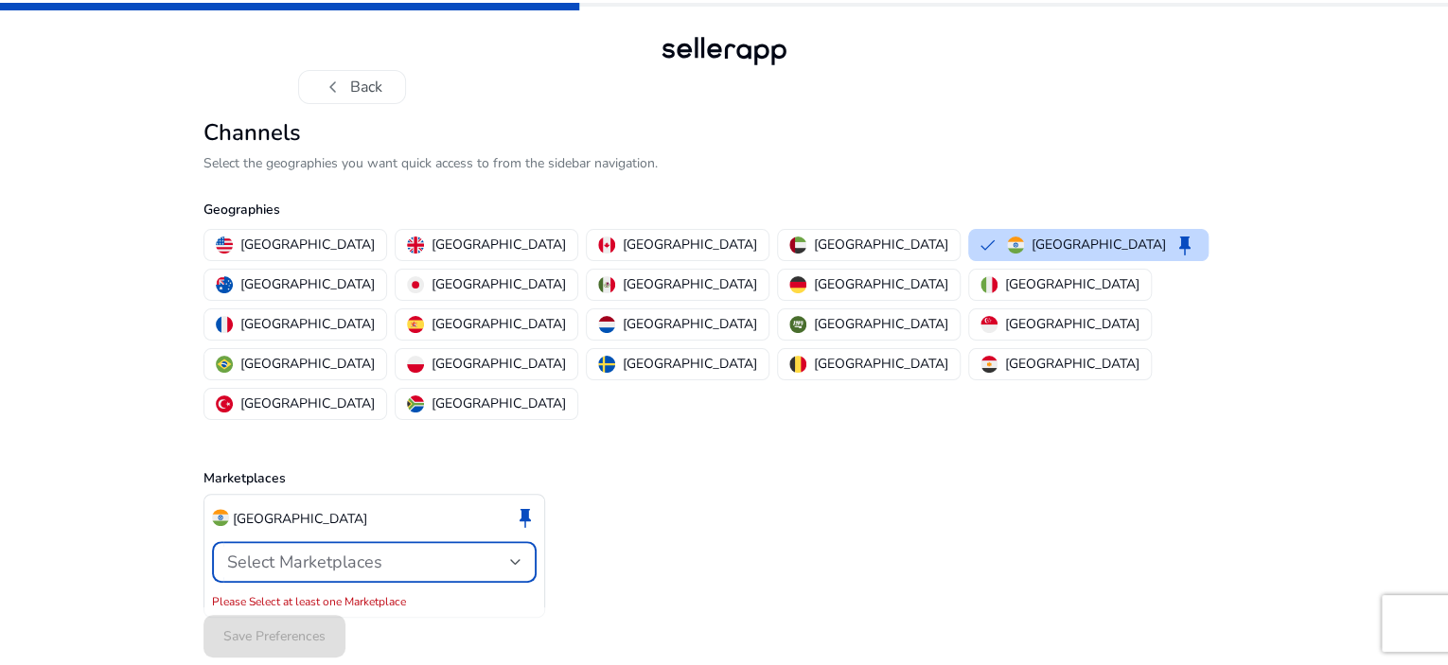
click at [374, 551] on span "Select Marketplaces" at bounding box center [304, 562] width 155 height 23
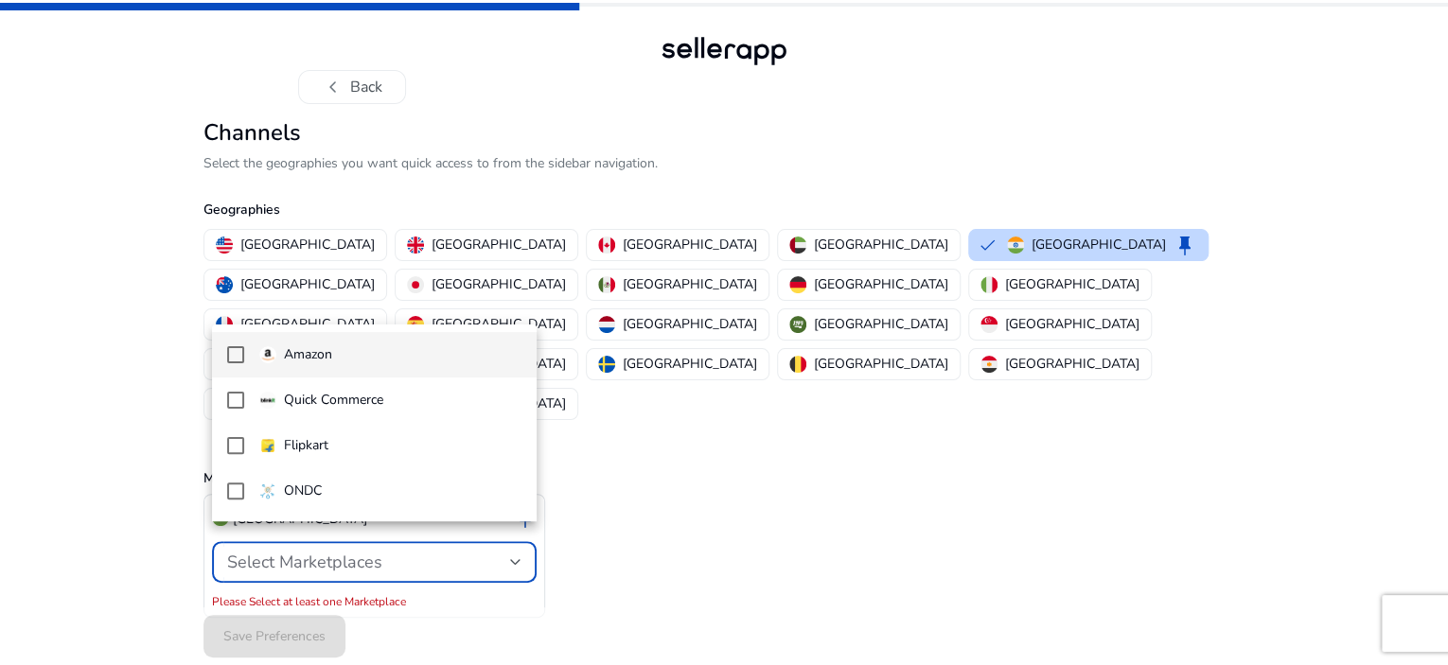
click at [324, 357] on p "Amazon" at bounding box center [308, 355] width 48 height 21
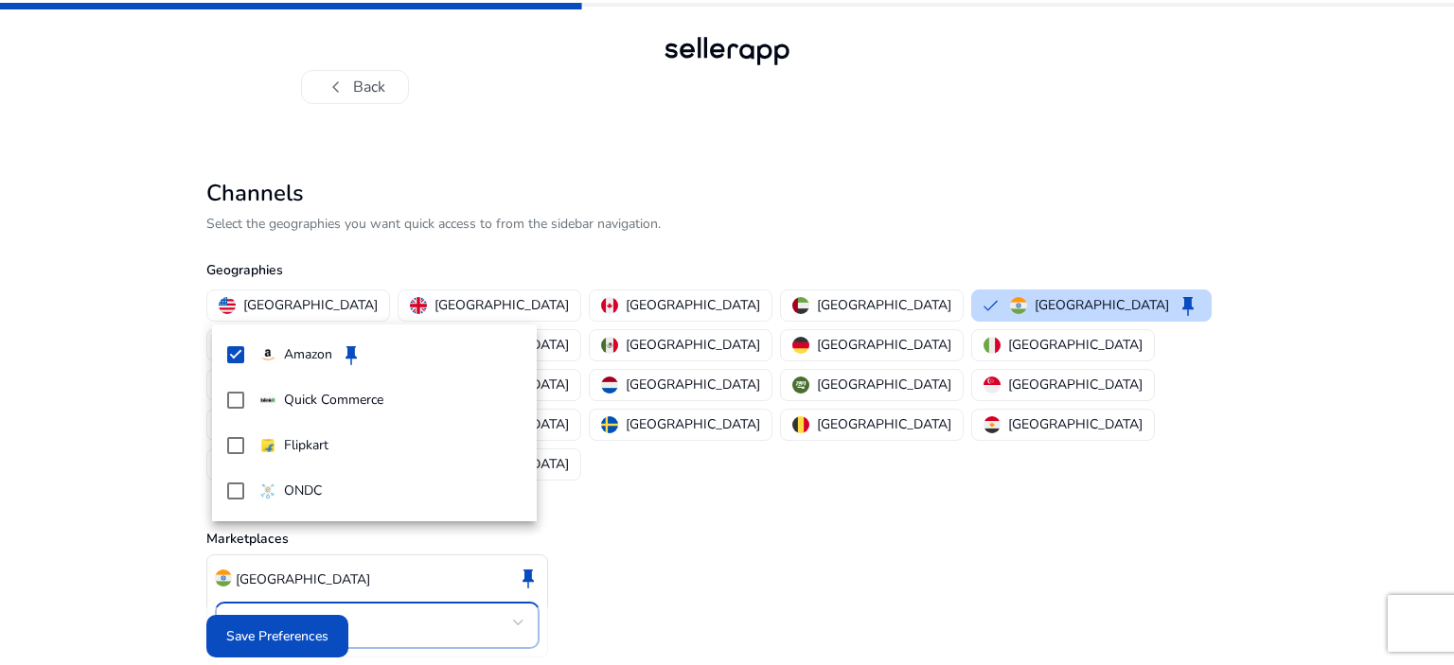
click at [647, 544] on div at bounding box center [727, 332] width 1454 height 665
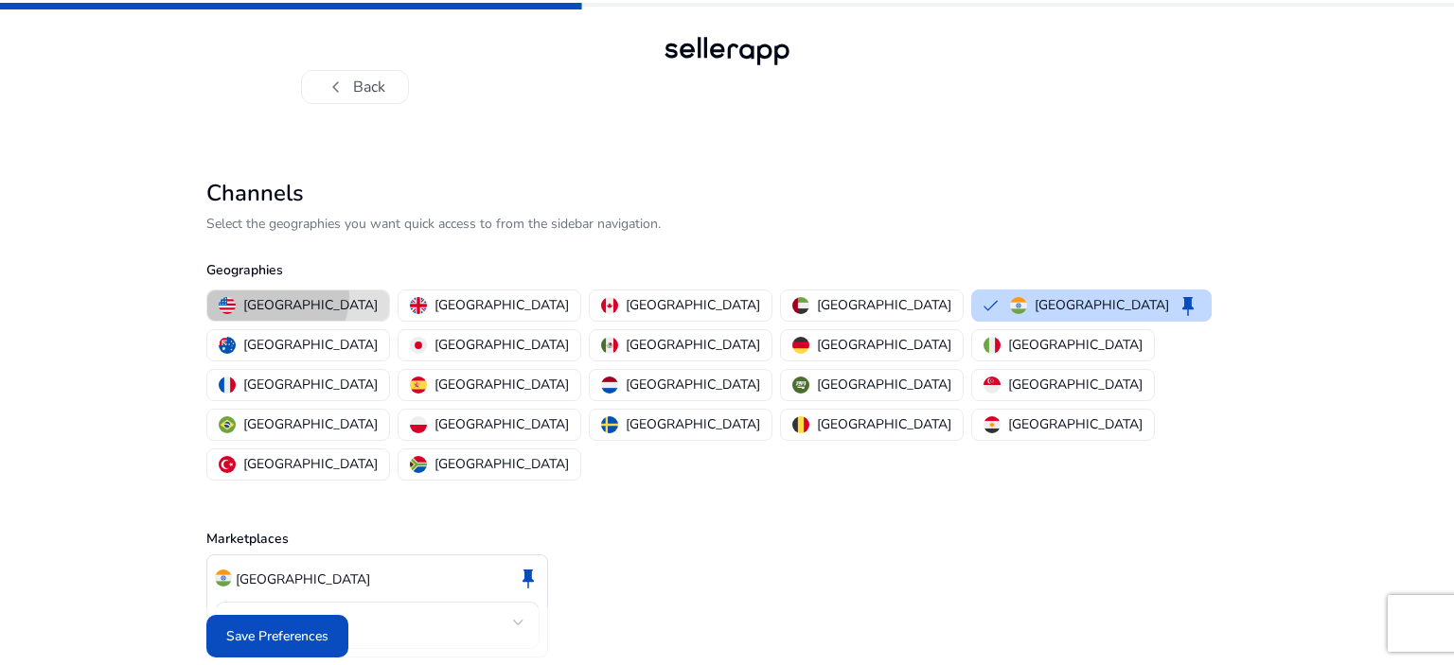
click at [275, 297] on p "[GEOGRAPHIC_DATA]" at bounding box center [310, 305] width 134 height 20
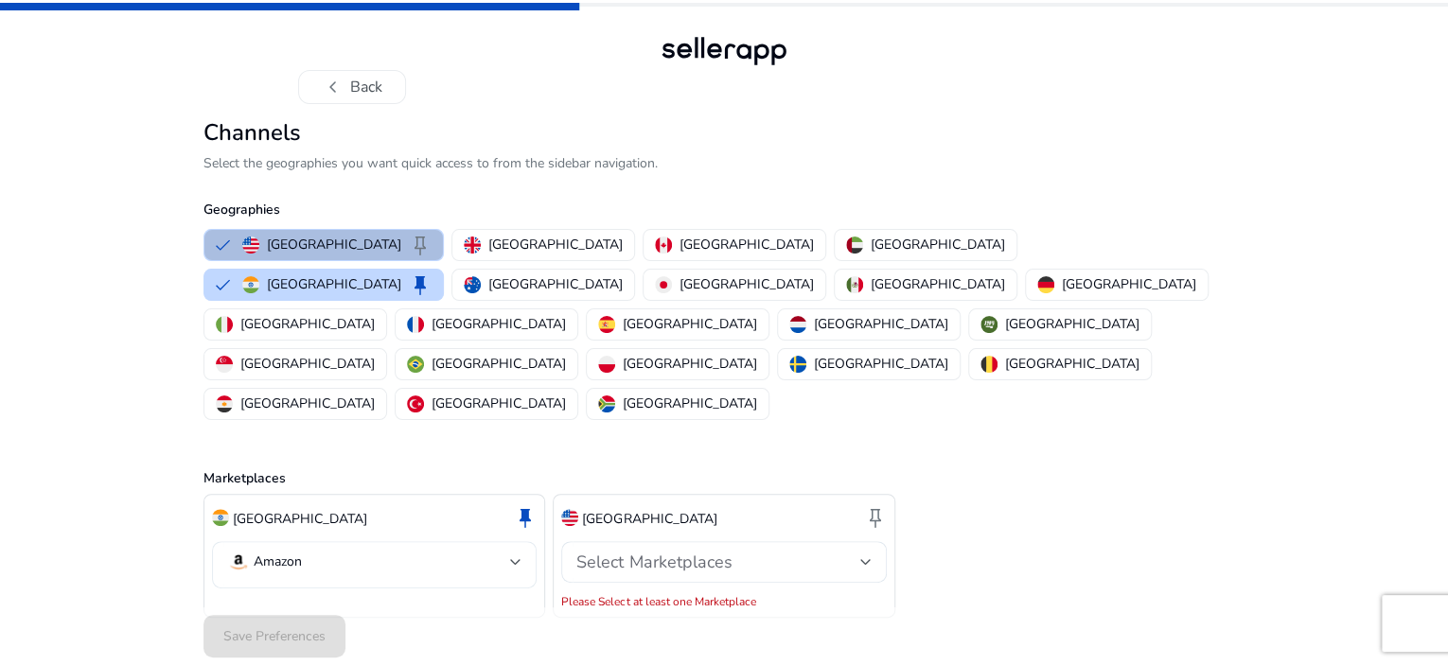
click at [355, 551] on mat-select-trigger "Amazon" at bounding box center [368, 562] width 283 height 23
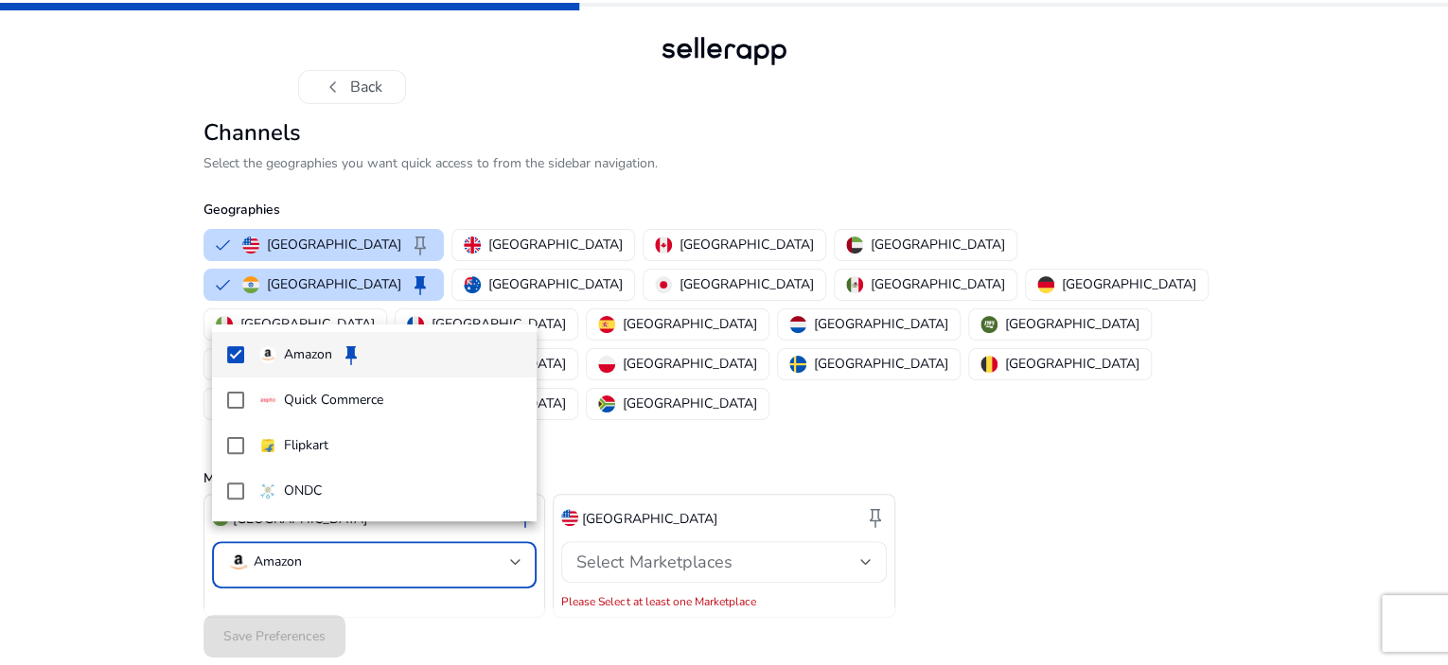
click at [630, 547] on div at bounding box center [724, 332] width 1448 height 665
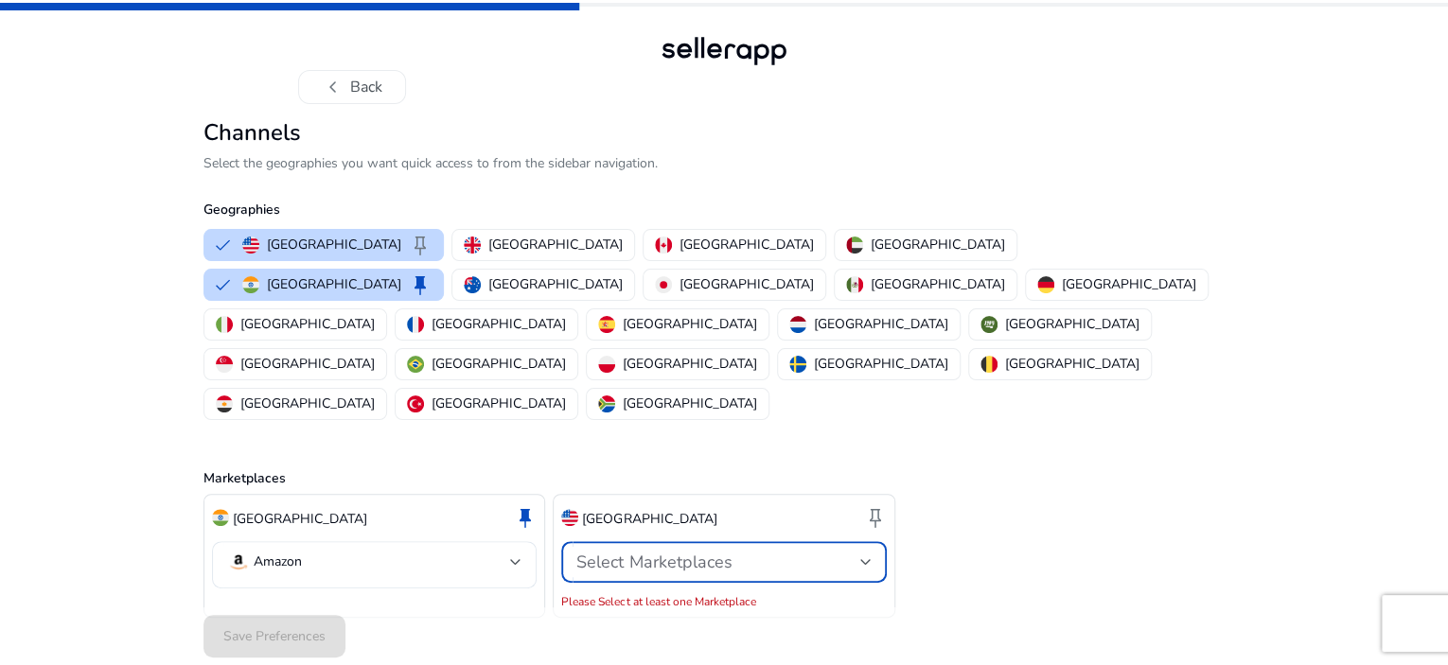
click at [848, 552] on div "Select Marketplaces" at bounding box center [717, 562] width 283 height 21
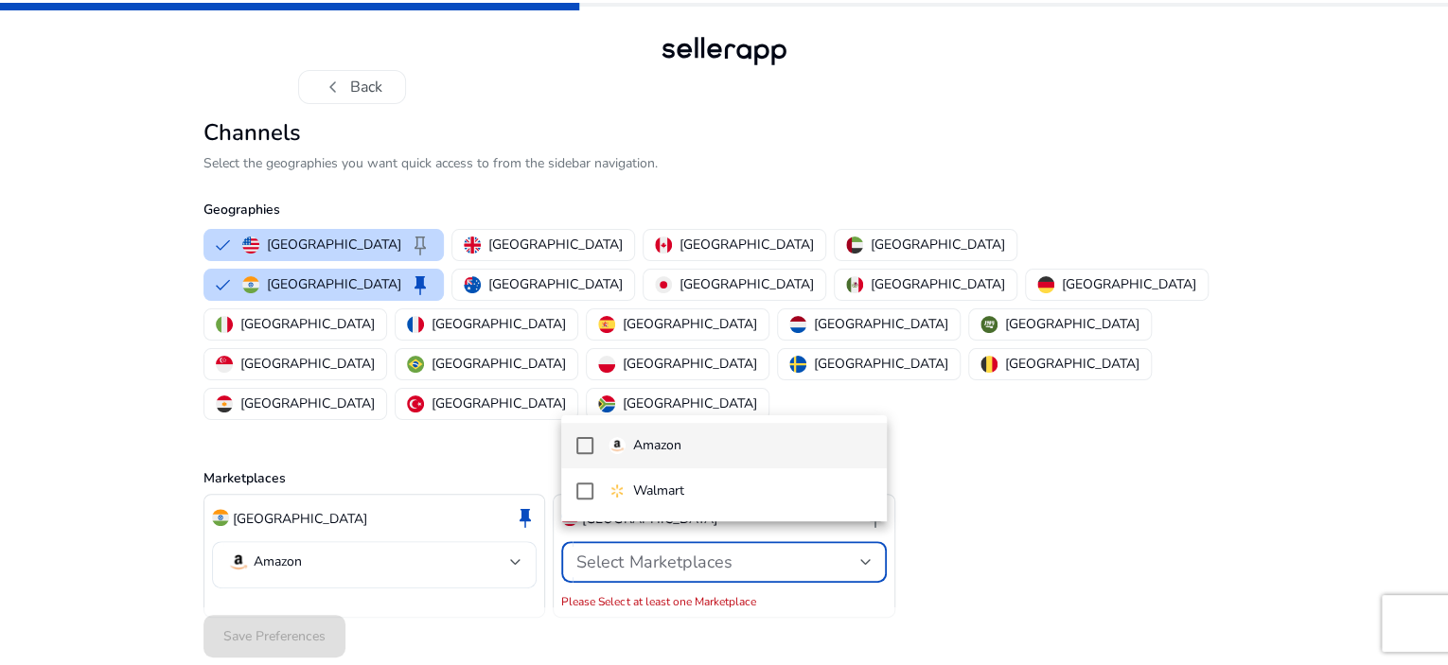
click at [691, 440] on span "Amazon" at bounding box center [740, 445] width 263 height 21
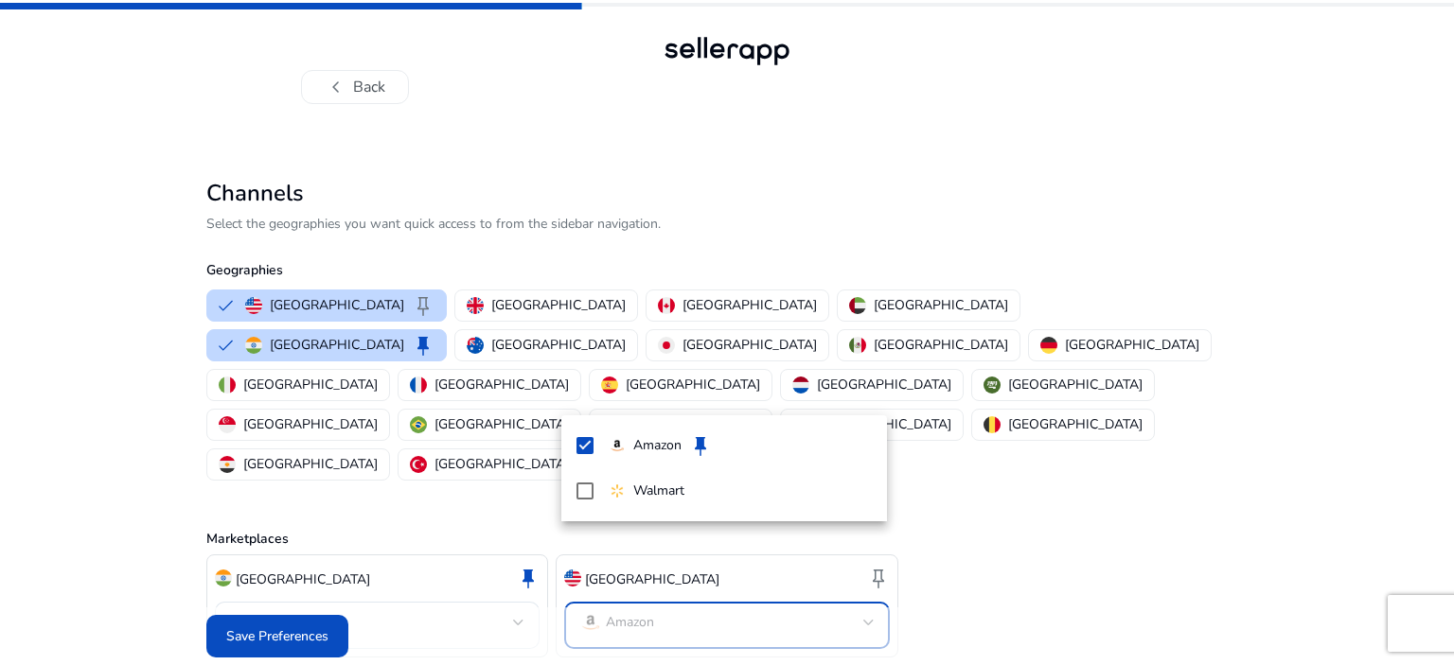
click at [443, 301] on div at bounding box center [727, 332] width 1454 height 665
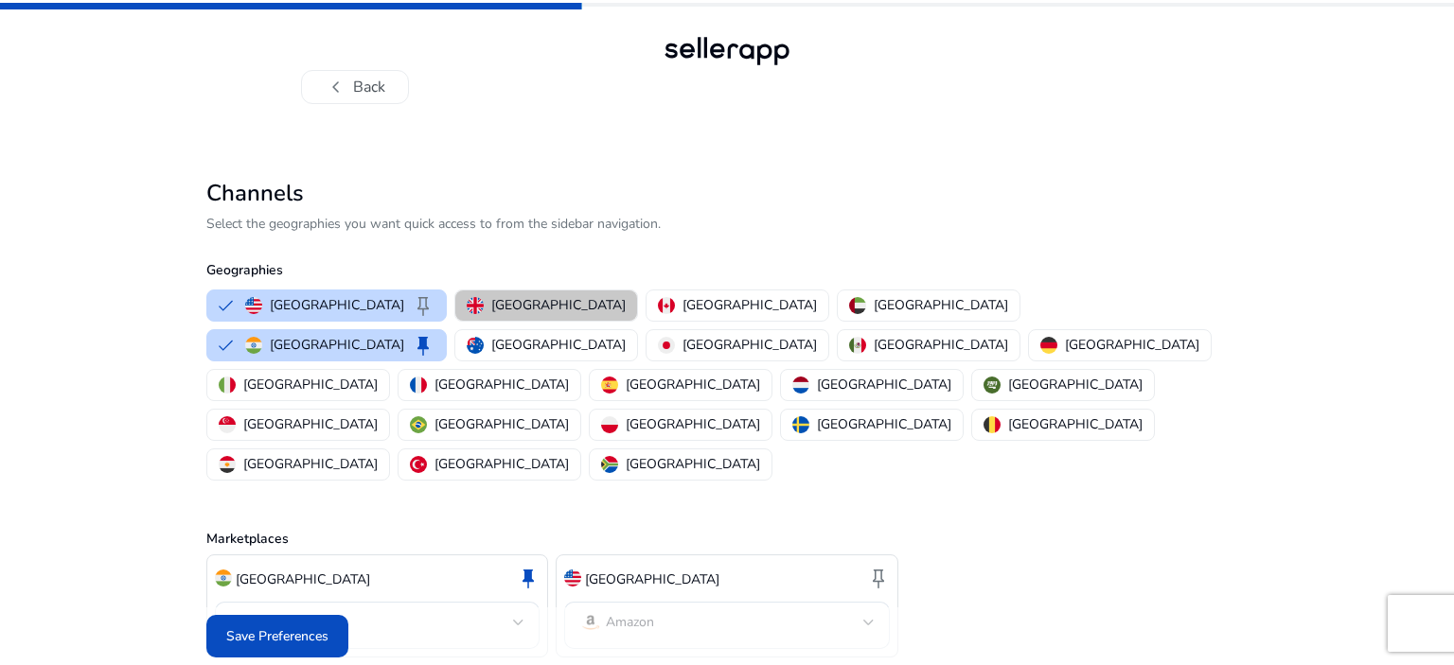
click at [499, 298] on p "[GEOGRAPHIC_DATA]" at bounding box center [558, 305] width 134 height 20
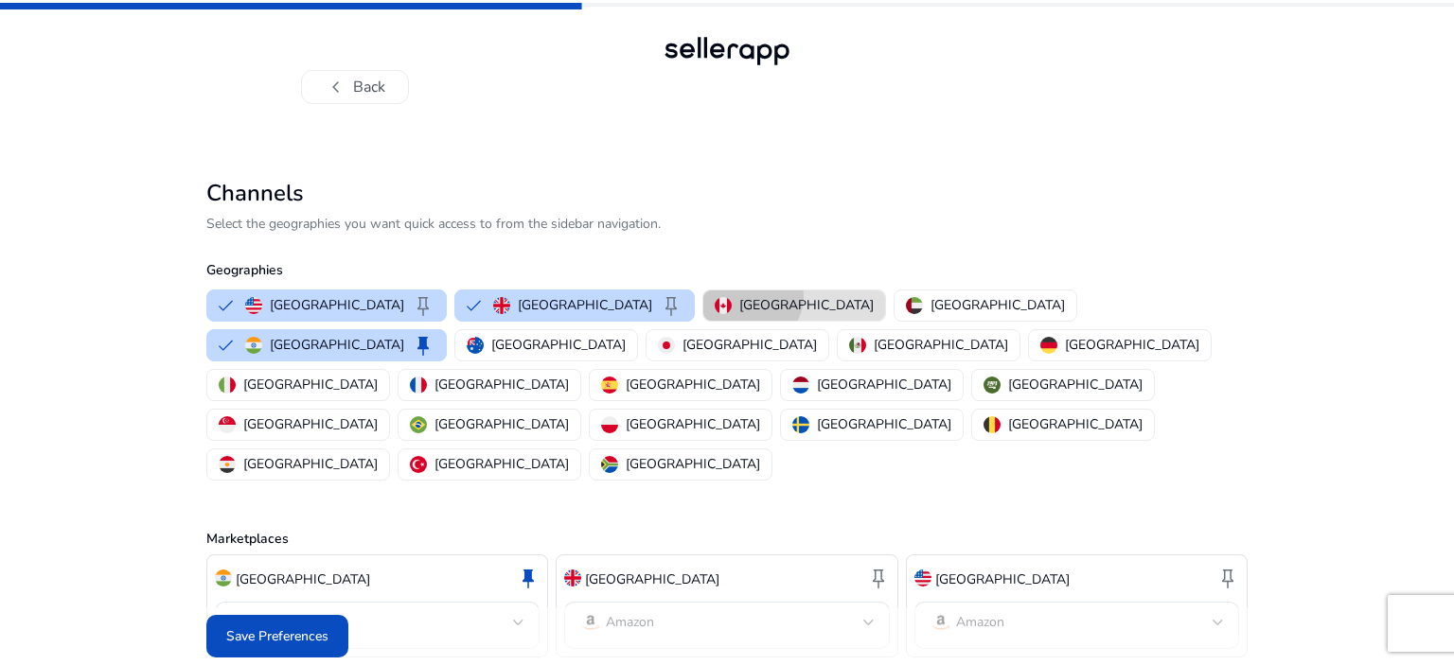
click at [739, 296] on p "[GEOGRAPHIC_DATA]" at bounding box center [806, 305] width 134 height 20
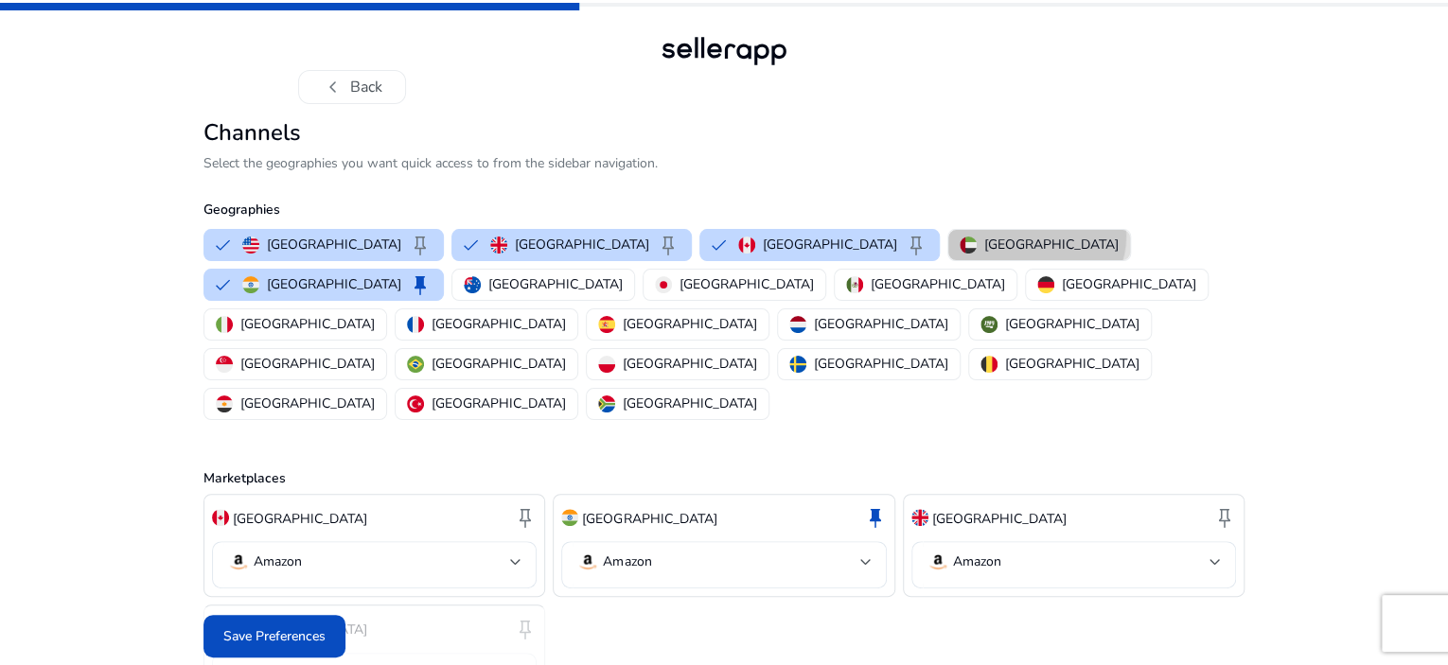
click at [984, 255] on p "[GEOGRAPHIC_DATA]" at bounding box center [1051, 245] width 134 height 20
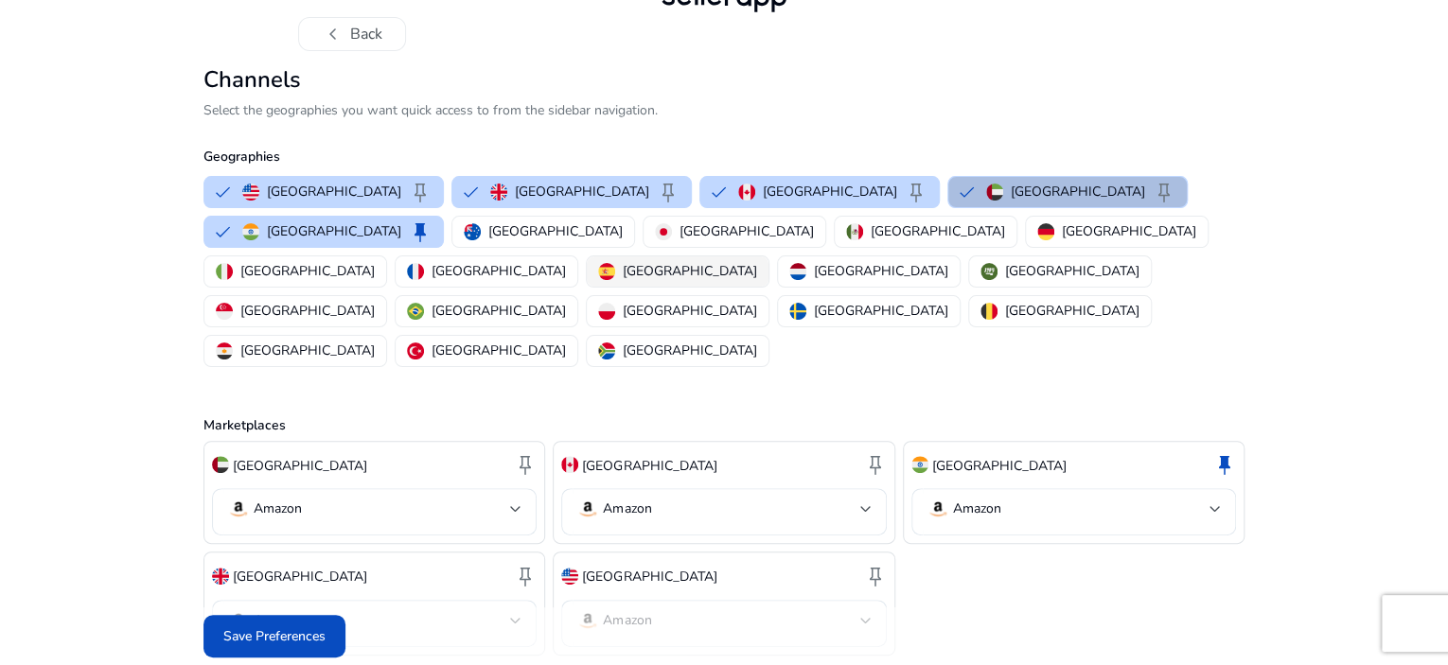
scroll to position [95, 0]
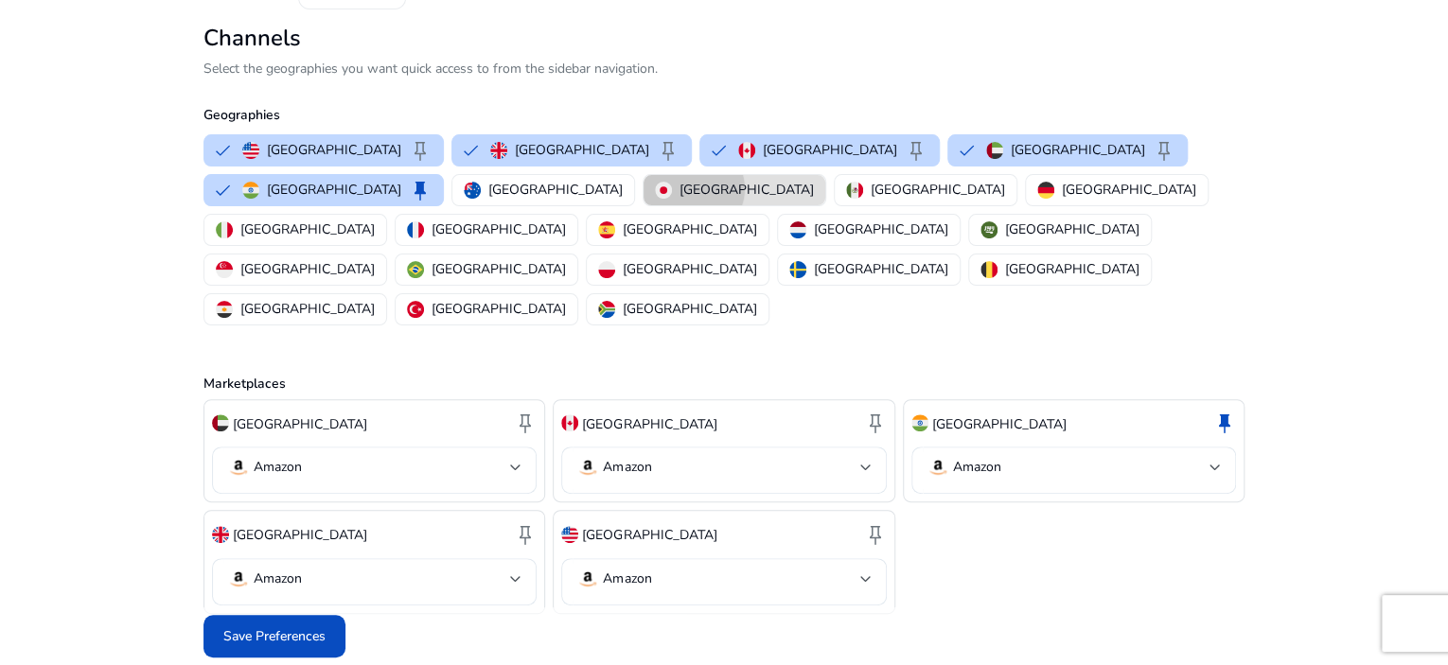
click at [680, 200] on p "[GEOGRAPHIC_DATA]" at bounding box center [747, 190] width 134 height 20
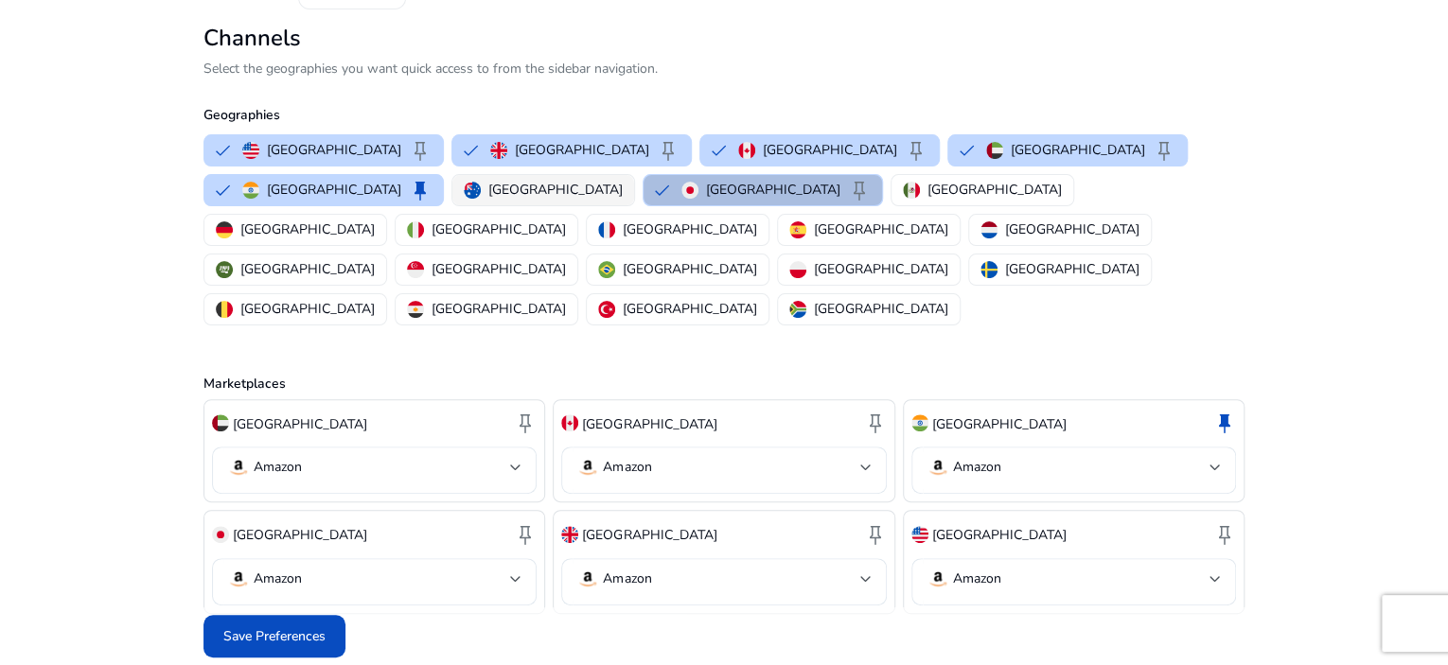
click at [488, 200] on p "[GEOGRAPHIC_DATA]" at bounding box center [555, 190] width 134 height 20
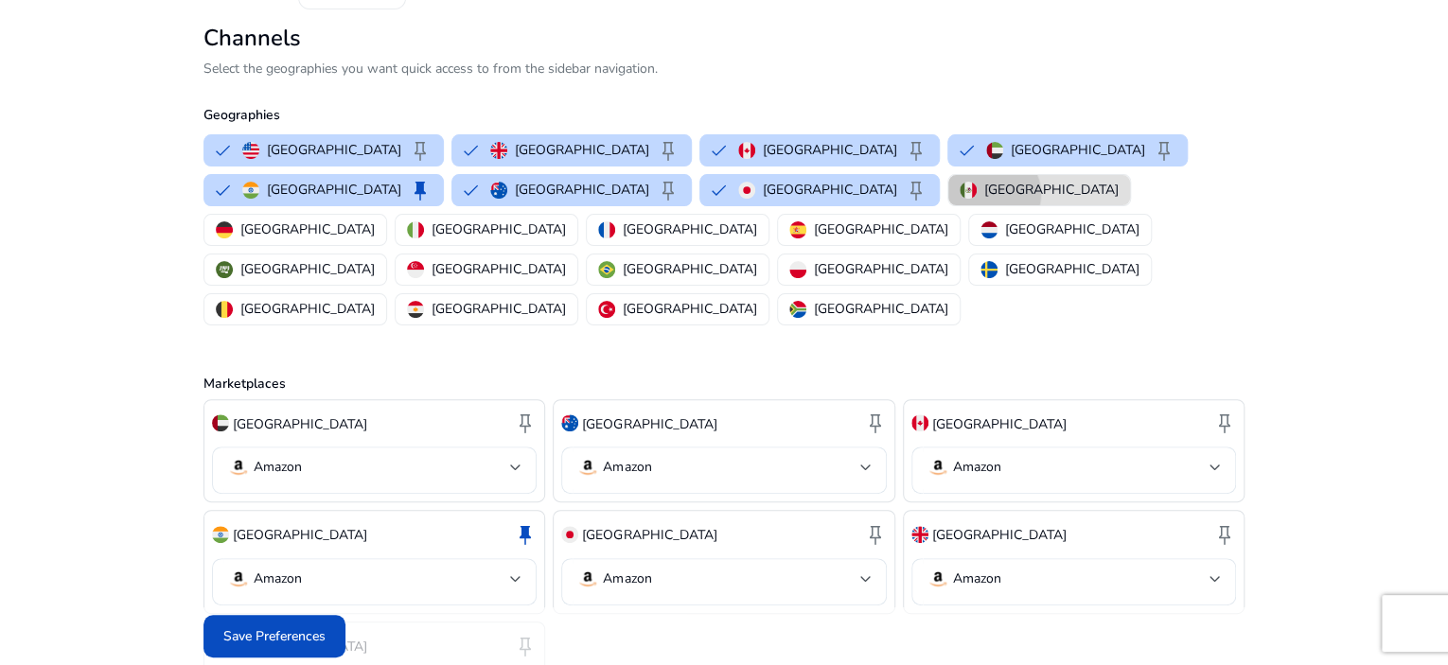
click at [984, 200] on p "[GEOGRAPHIC_DATA]" at bounding box center [1051, 190] width 134 height 20
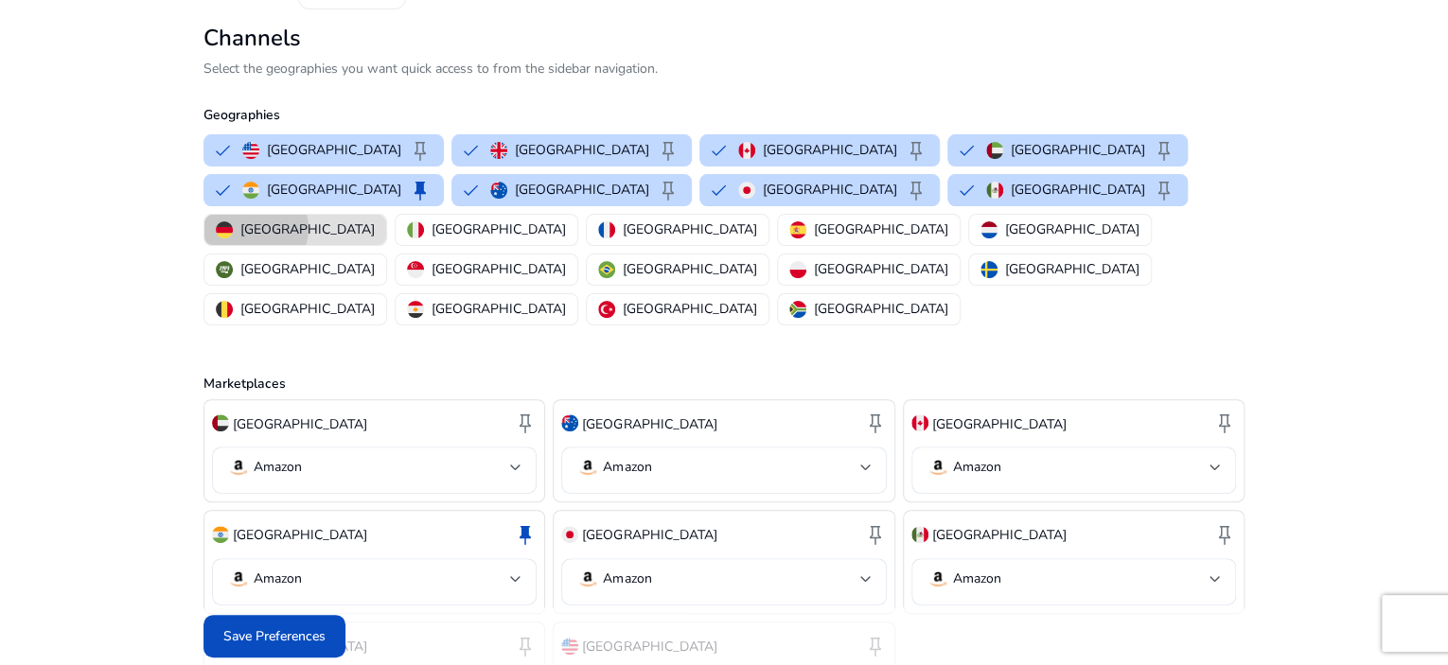
click at [375, 239] on p "[GEOGRAPHIC_DATA]" at bounding box center [307, 230] width 134 height 20
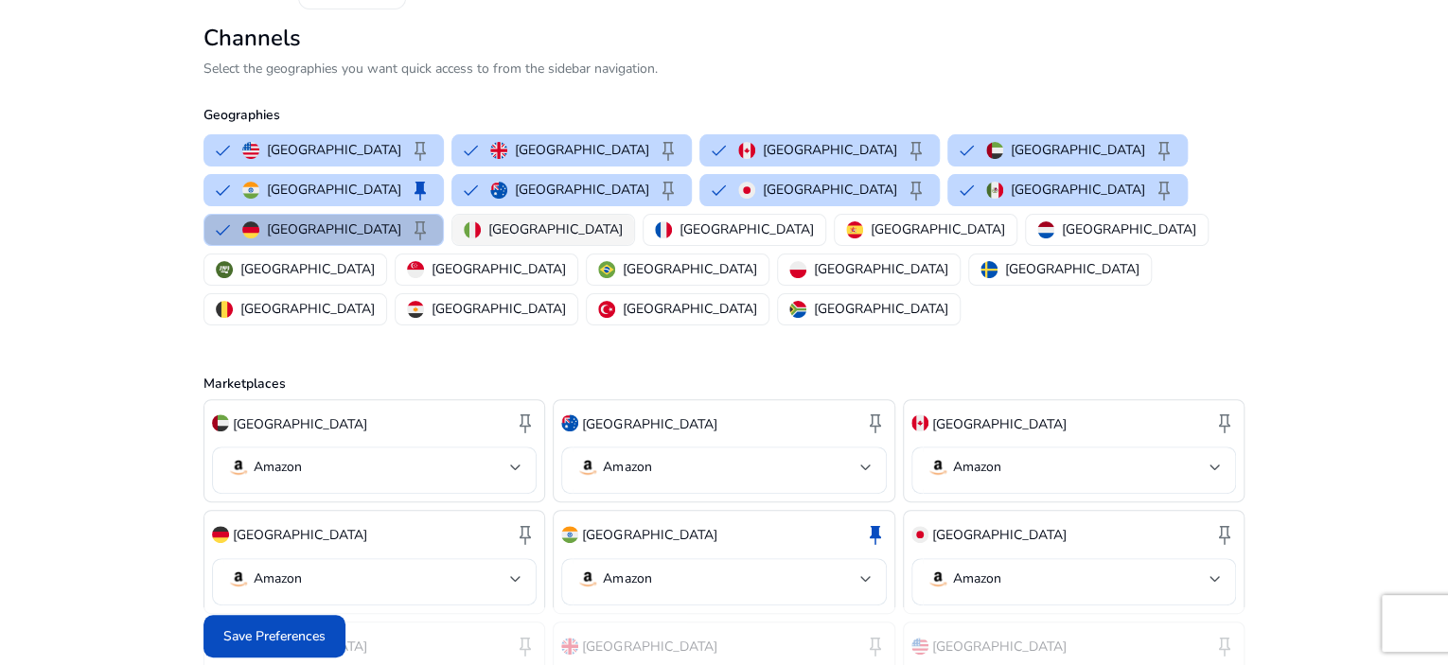
click at [481, 239] on img "button" at bounding box center [472, 230] width 17 height 17
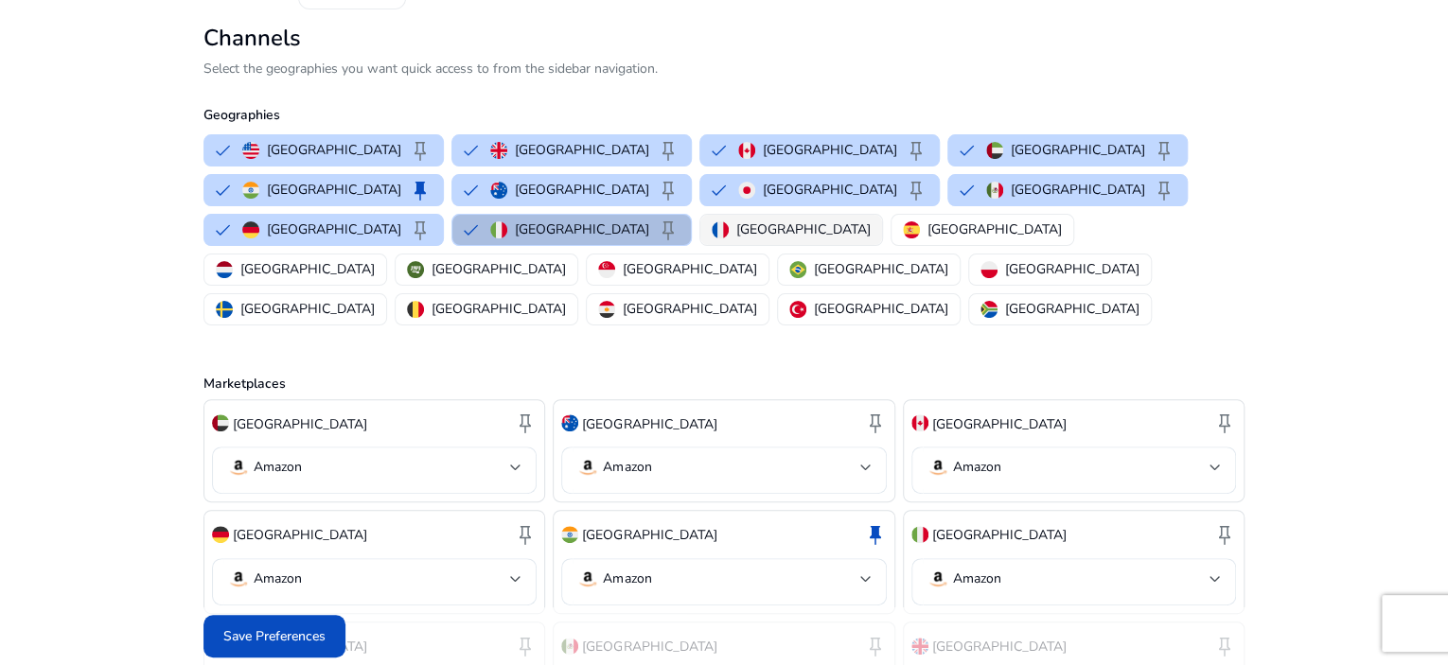
click at [871, 239] on p "[GEOGRAPHIC_DATA]" at bounding box center [803, 230] width 134 height 20
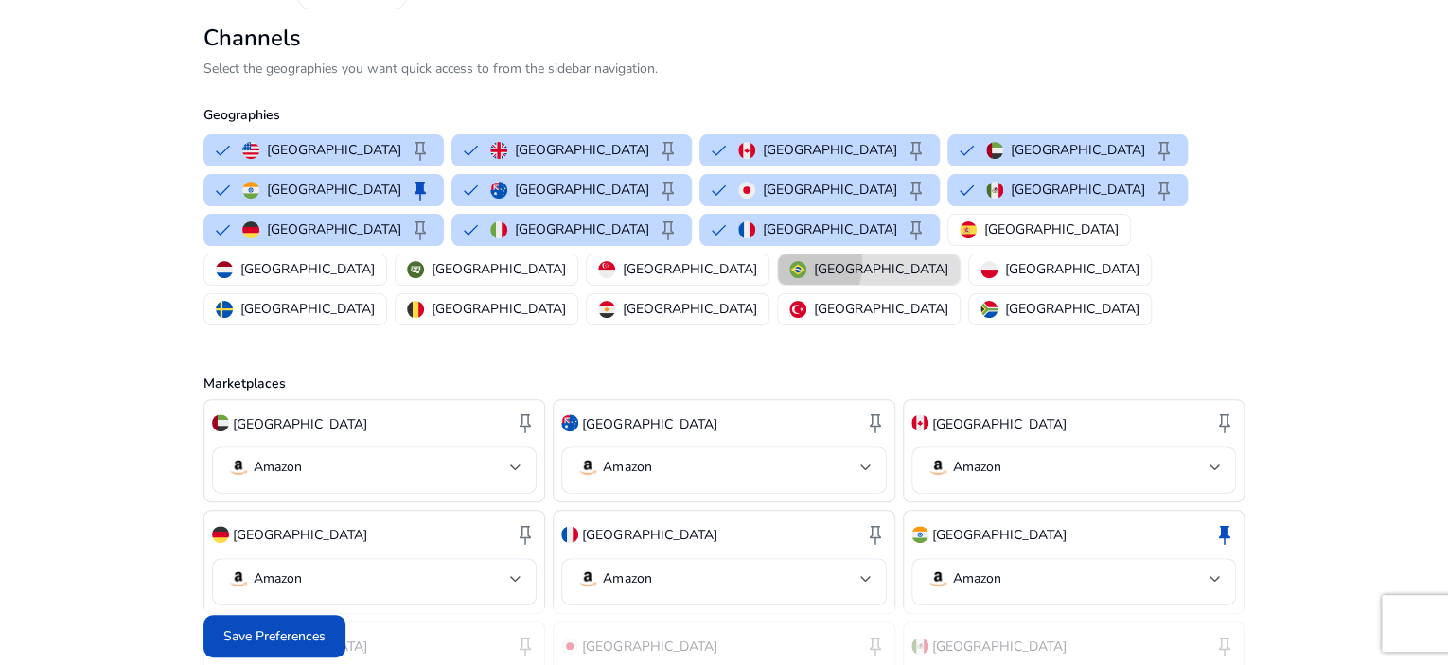
click at [778, 283] on button "[GEOGRAPHIC_DATA]" at bounding box center [869, 270] width 182 height 30
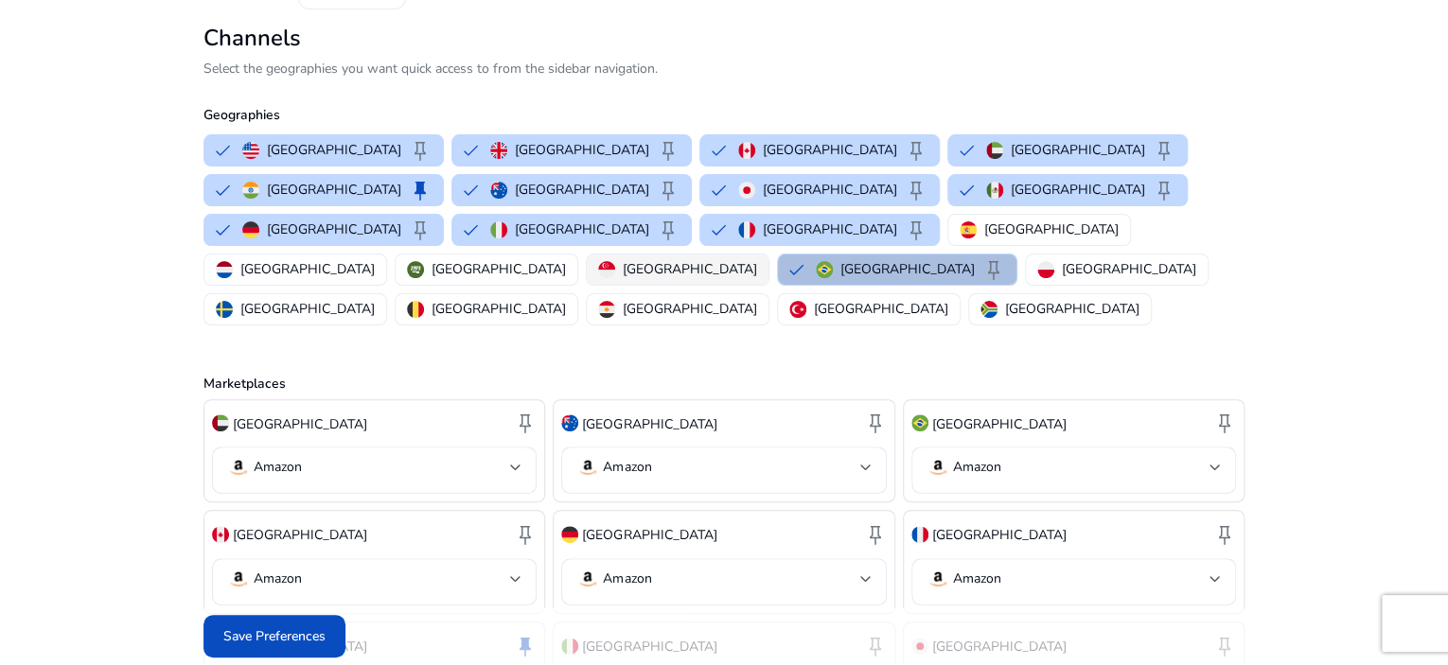
click at [623, 279] on p "[GEOGRAPHIC_DATA]" at bounding box center [690, 269] width 134 height 20
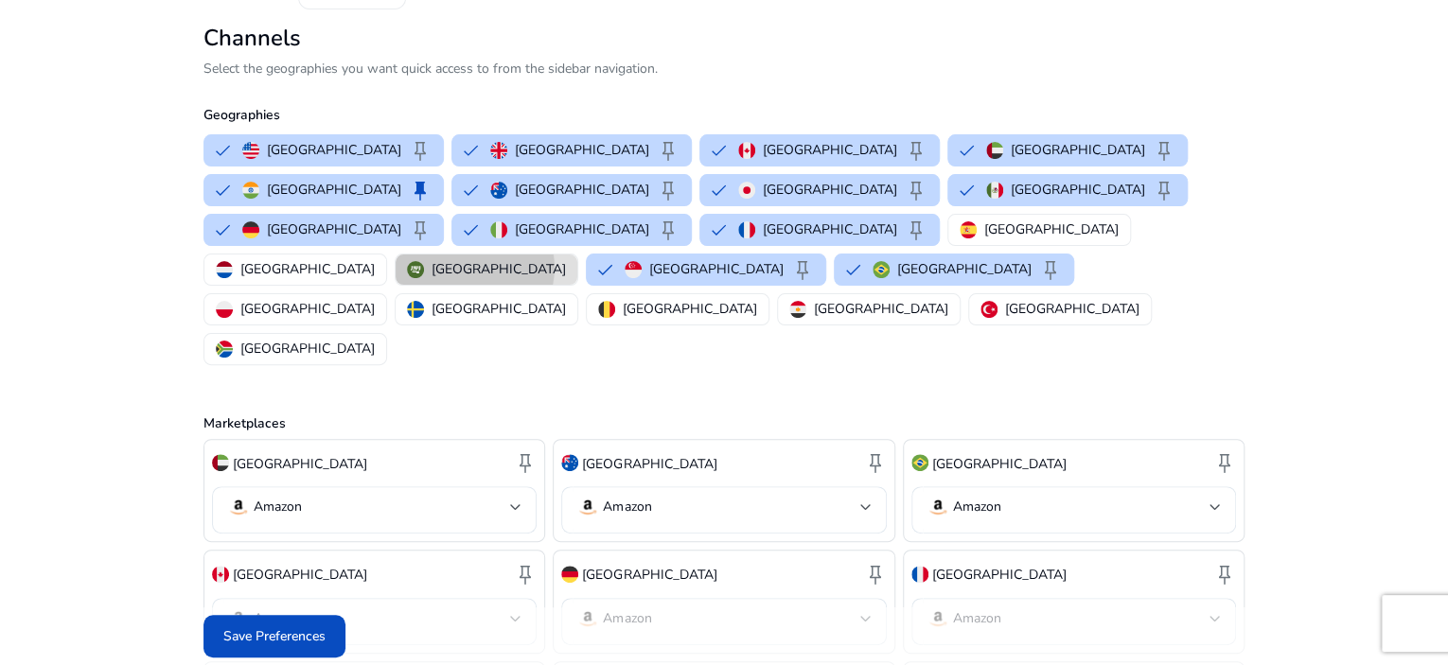
click at [432, 279] on p "[GEOGRAPHIC_DATA]" at bounding box center [499, 269] width 134 height 20
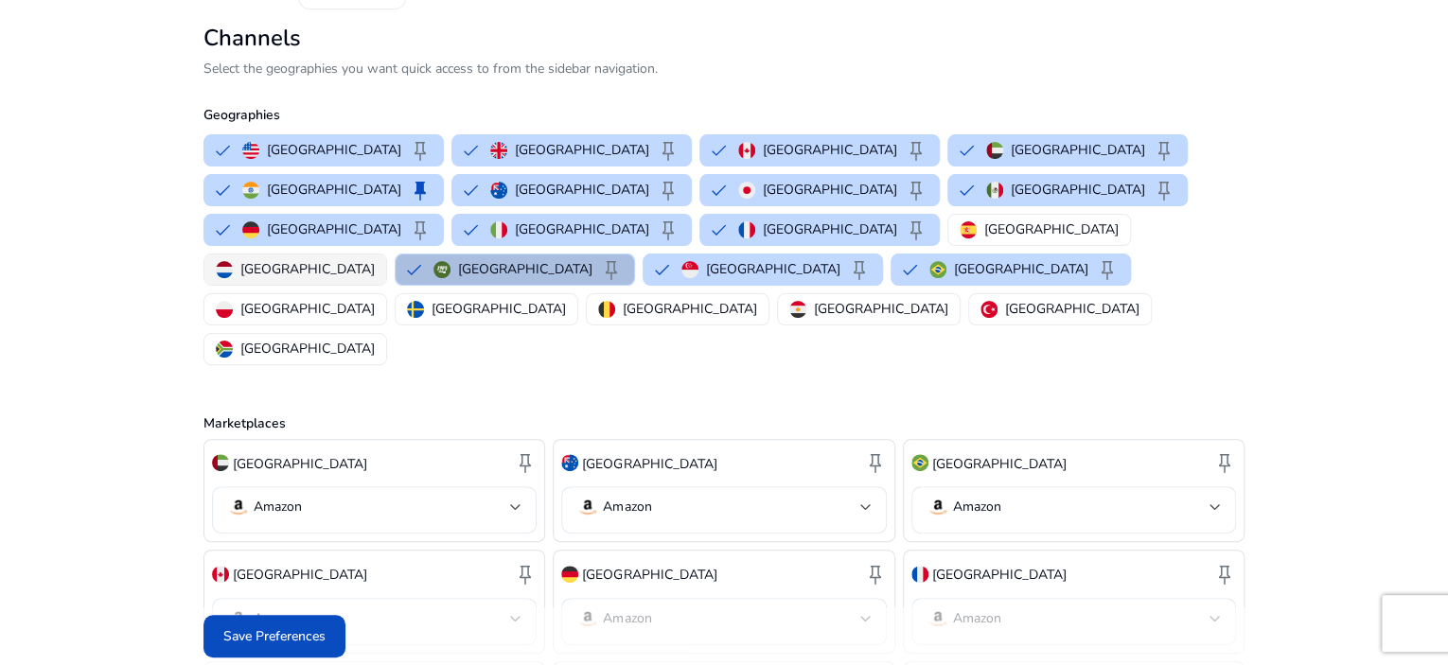
click at [283, 279] on p "[GEOGRAPHIC_DATA]" at bounding box center [307, 269] width 134 height 20
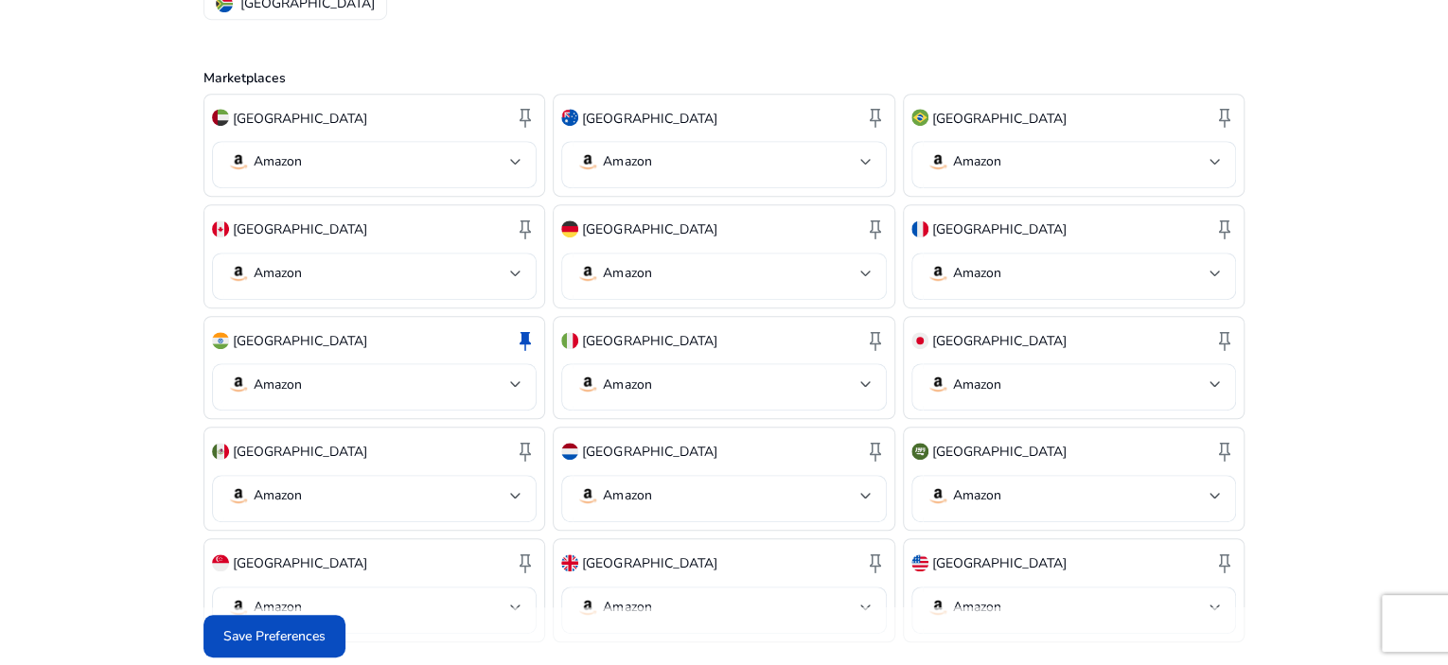
scroll to position [467, 0]
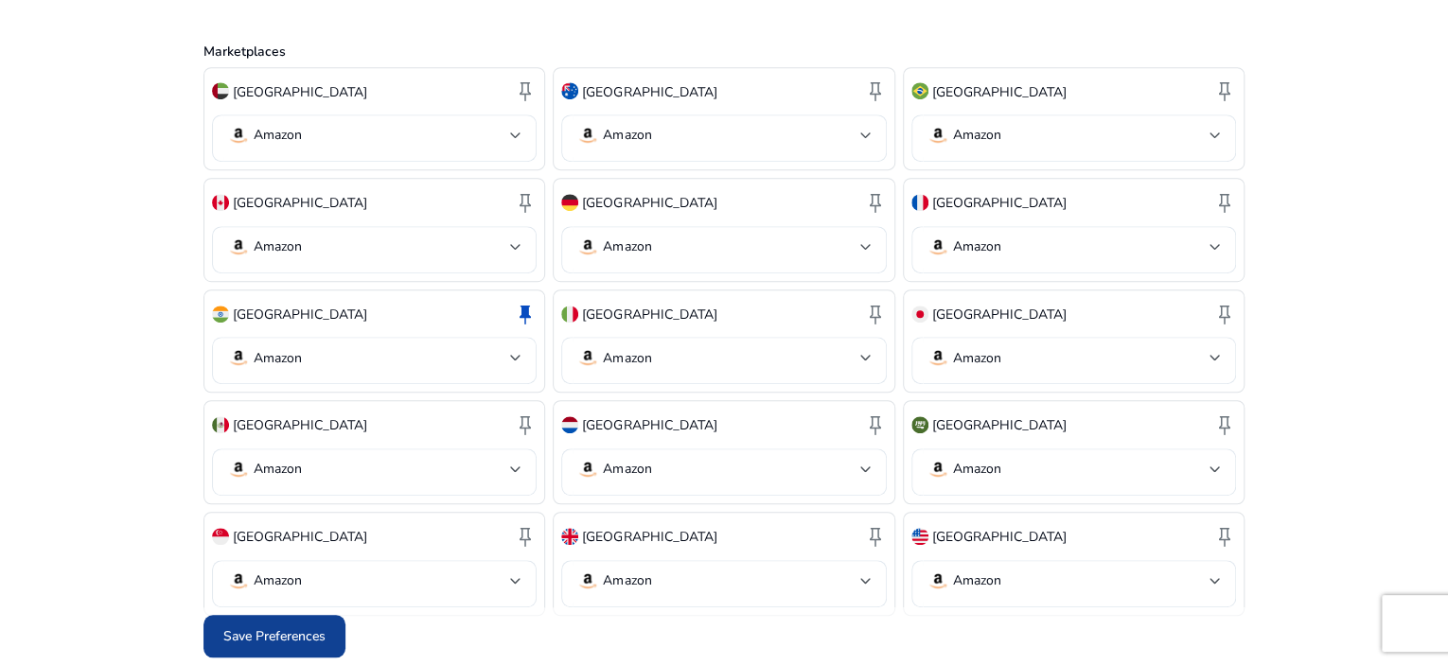
click at [294, 635] on span "Save Preferences" at bounding box center [274, 637] width 102 height 20
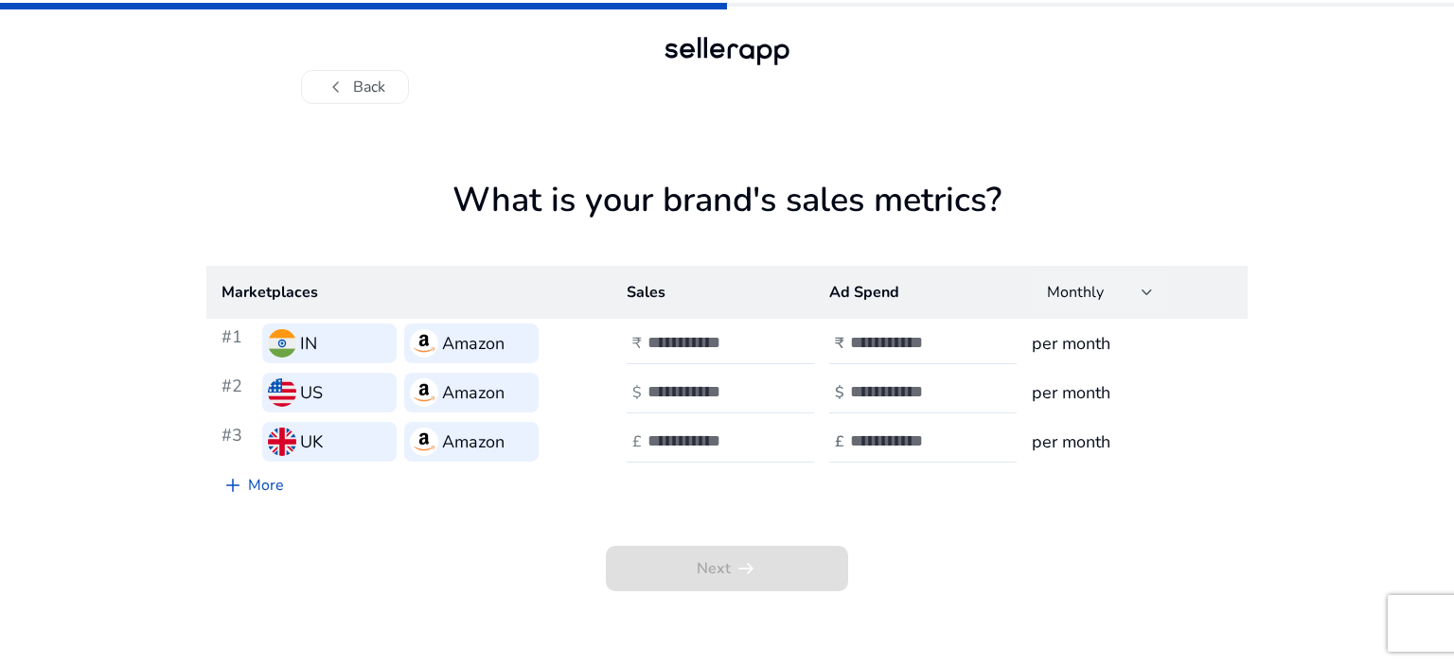
click at [1155, 291] on div "Monthly" at bounding box center [1100, 293] width 136 height 42
click at [1145, 291] on div at bounding box center [727, 332] width 1454 height 665
click at [345, 93] on span "chevron_left" at bounding box center [336, 87] width 23 height 23
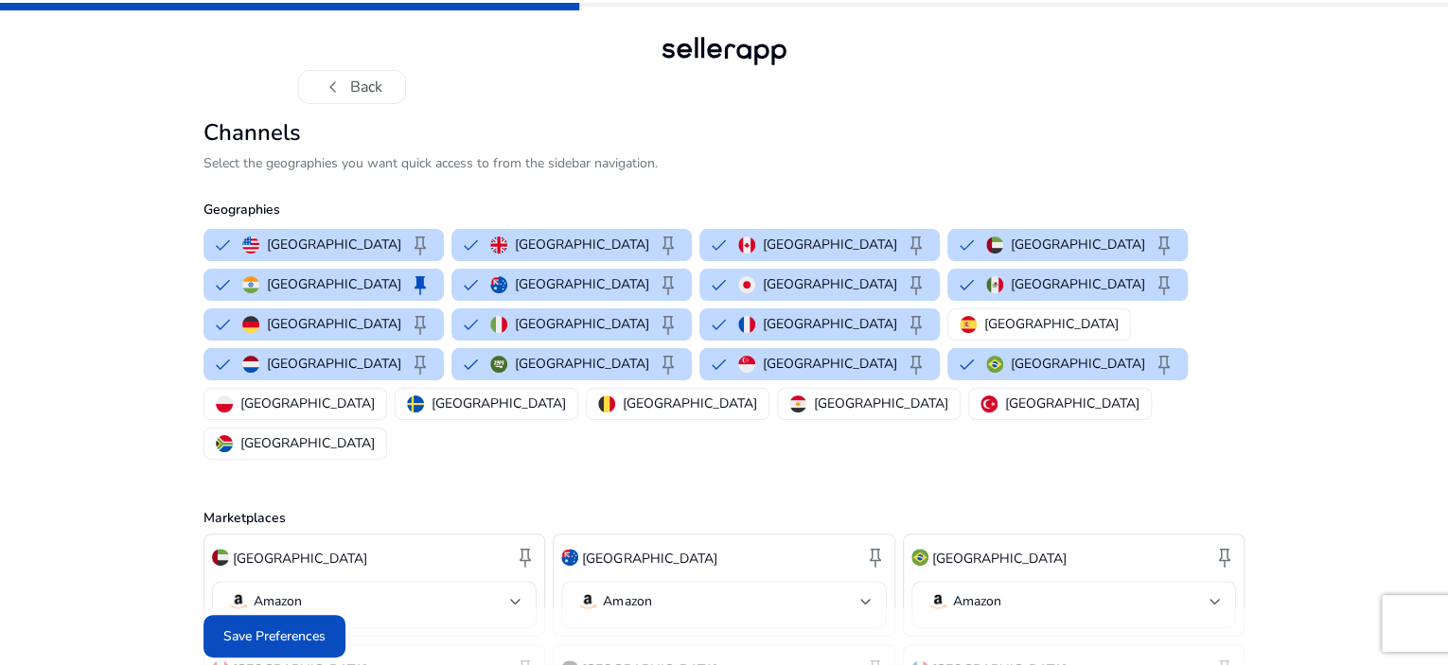
click at [345, 93] on button "chevron_left Back" at bounding box center [352, 87] width 108 height 34
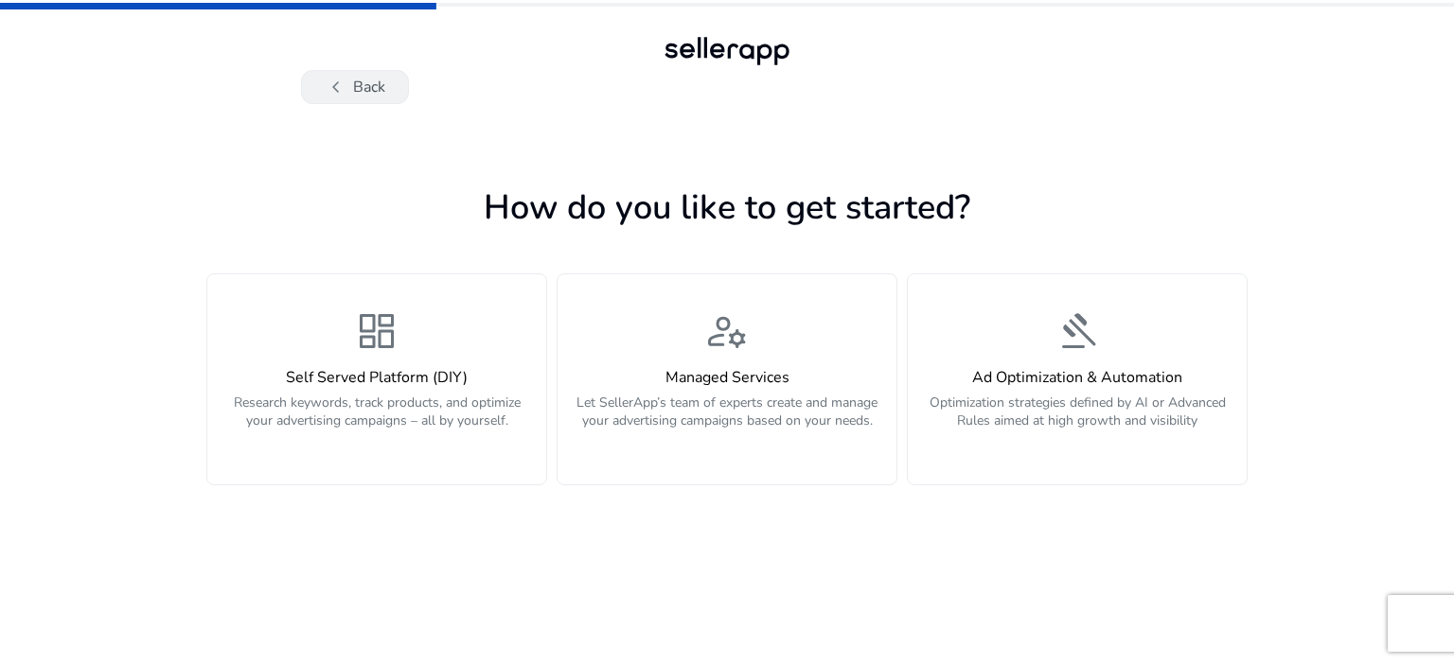
click at [345, 91] on span "chevron_left" at bounding box center [336, 87] width 23 height 23
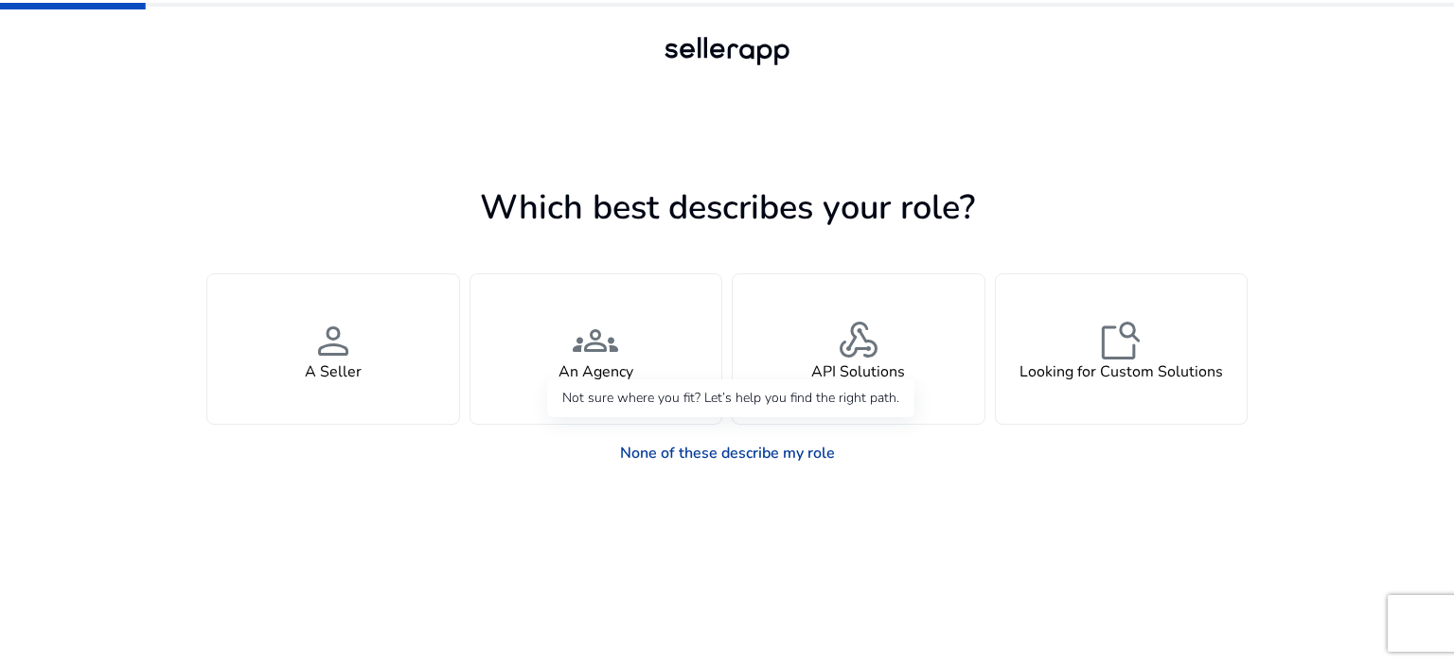
click at [719, 449] on link "None of these describe my role" at bounding box center [727, 453] width 245 height 38
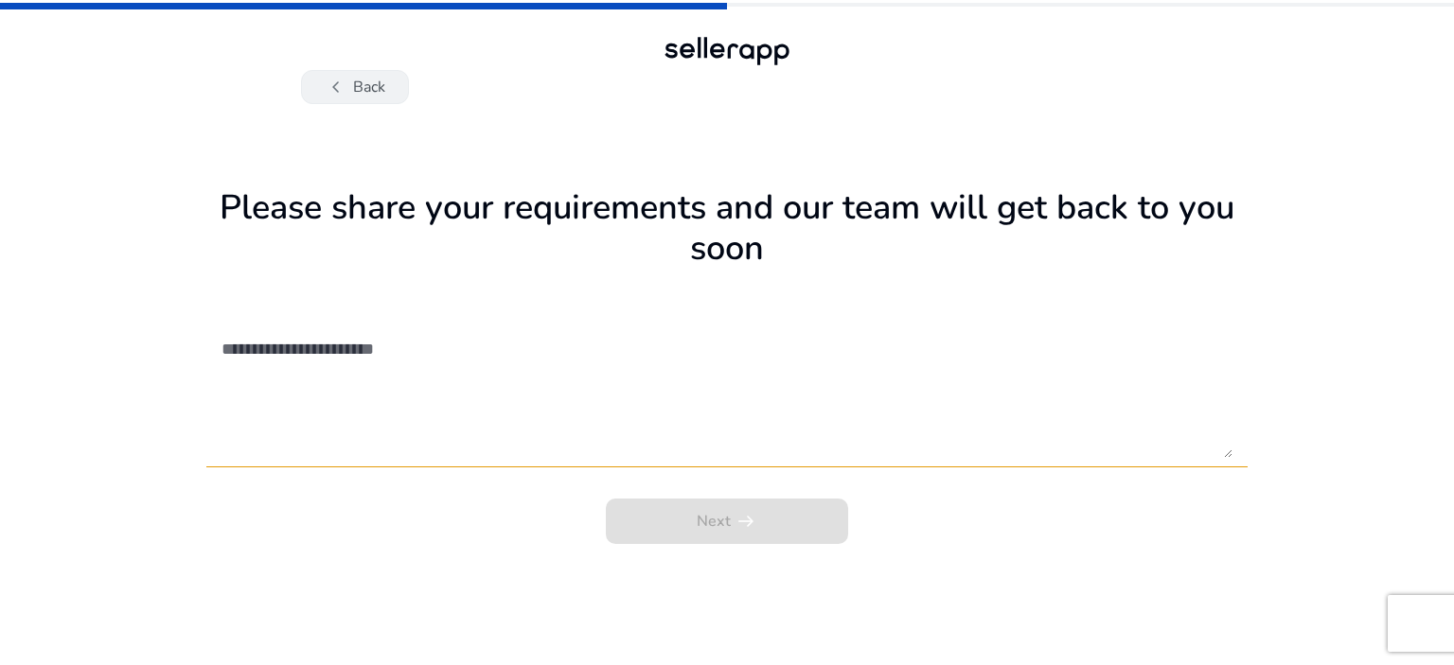
click at [327, 98] on span "chevron_left" at bounding box center [336, 87] width 23 height 23
